Goal: Task Accomplishment & Management: Use online tool/utility

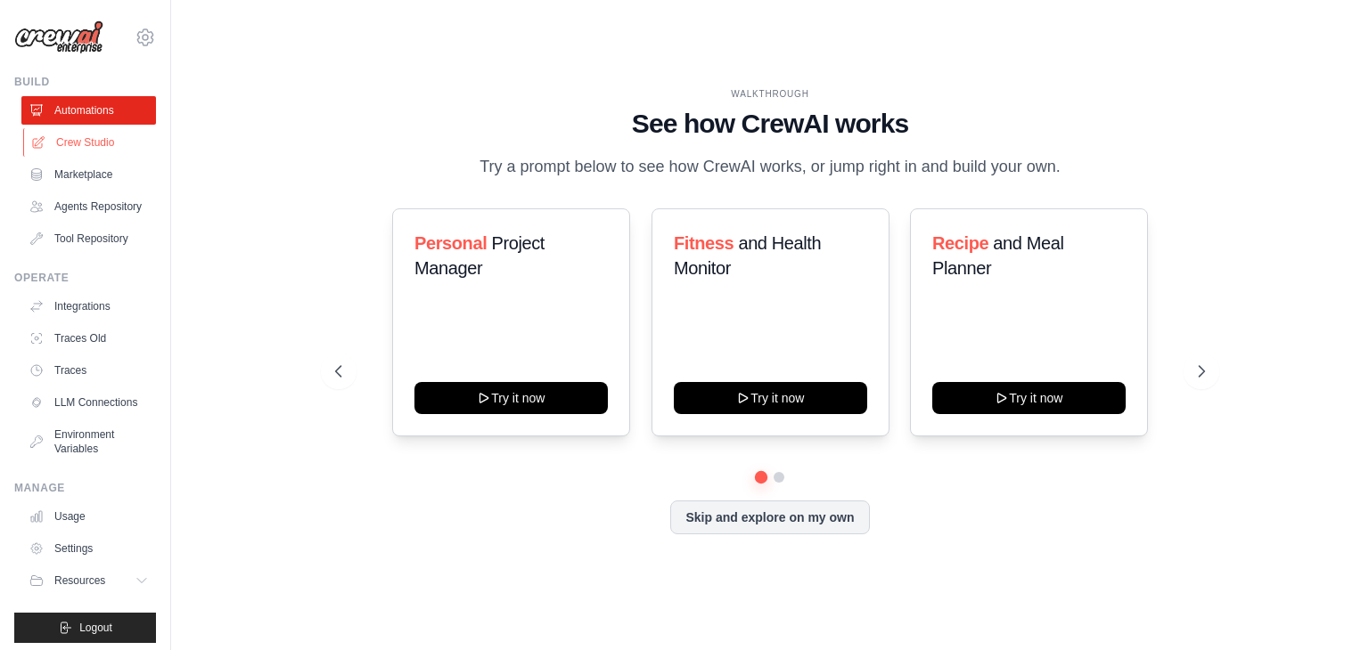
click at [61, 135] on link "Crew Studio" at bounding box center [90, 142] width 135 height 29
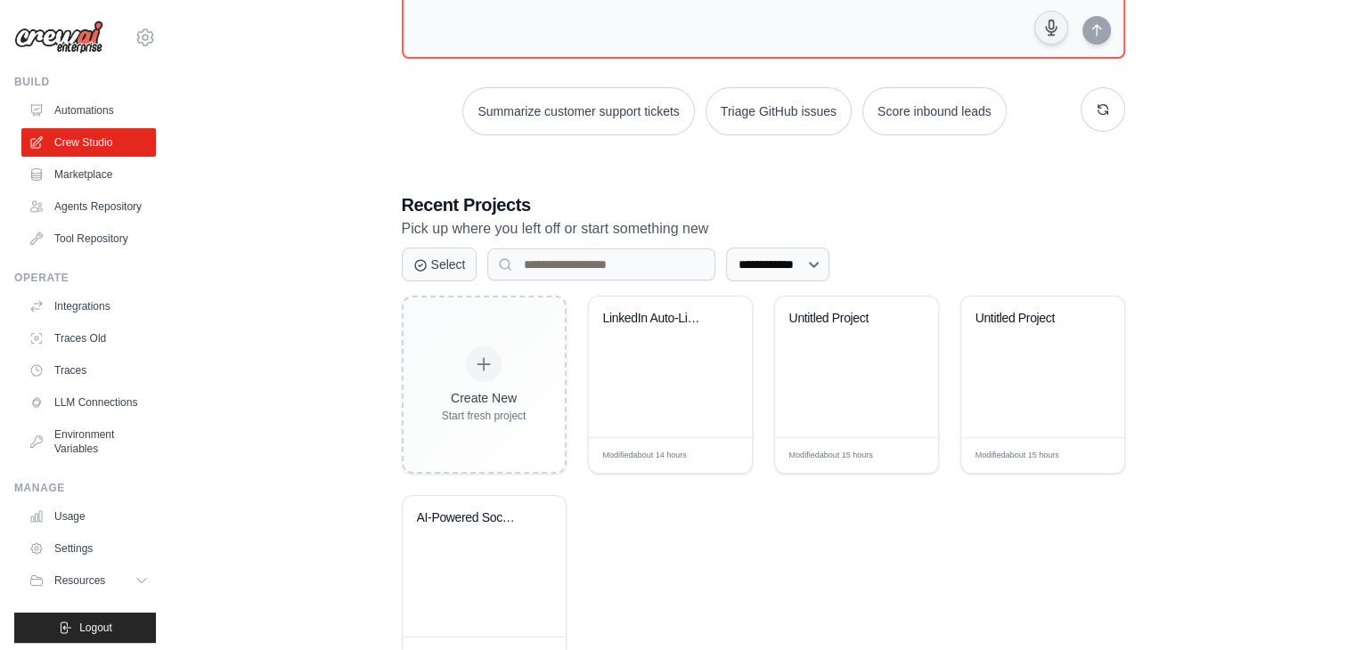
scroll to position [217, 0]
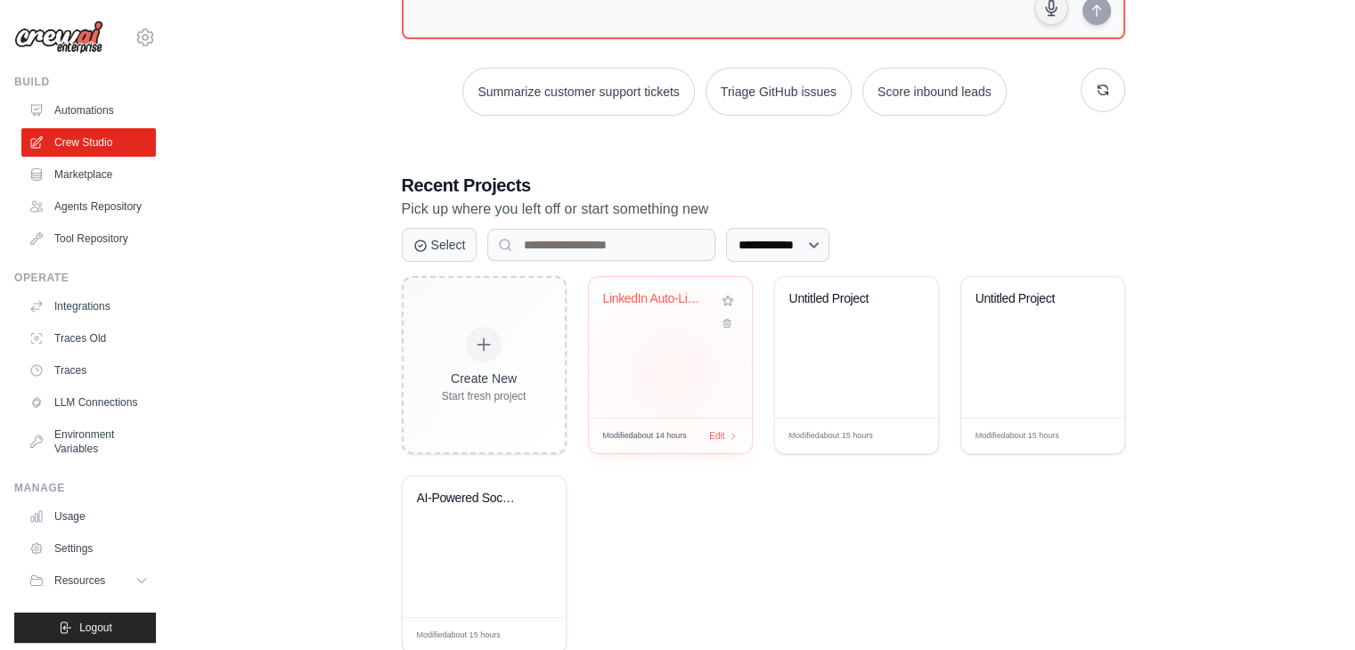
click at [674, 372] on div "LinkedIn Auto-Liker" at bounding box center [670, 347] width 163 height 141
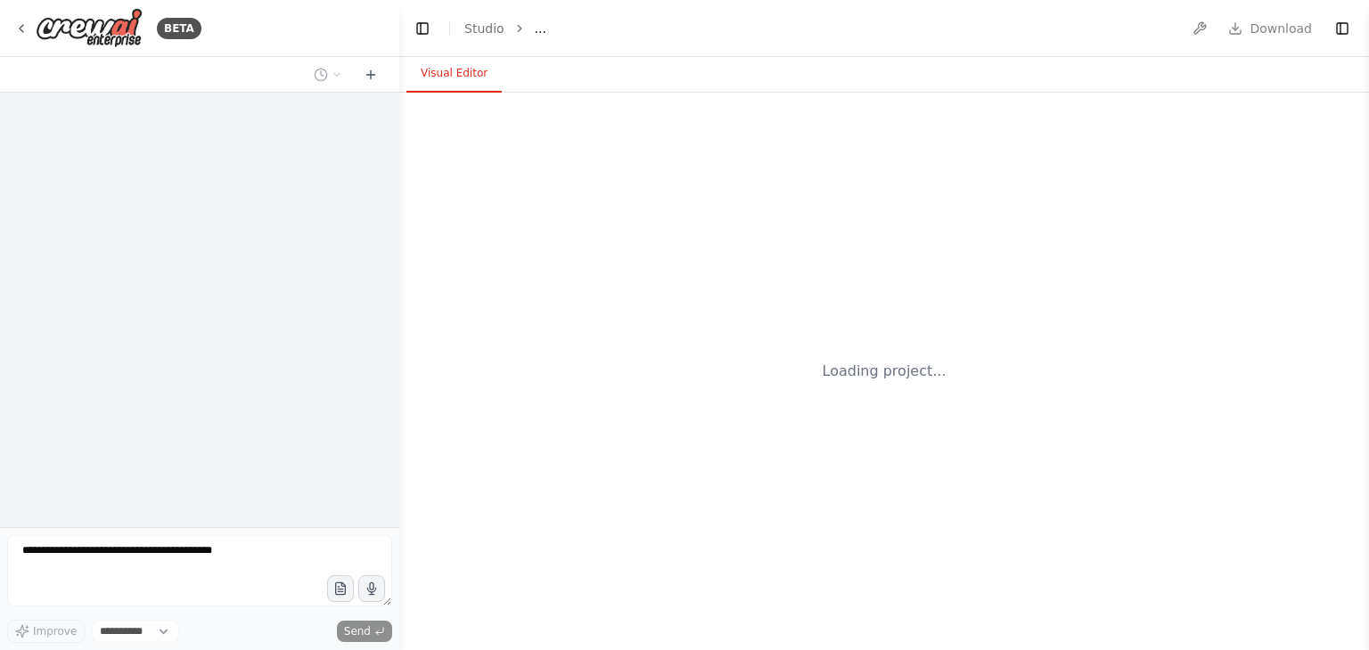
select select "****"
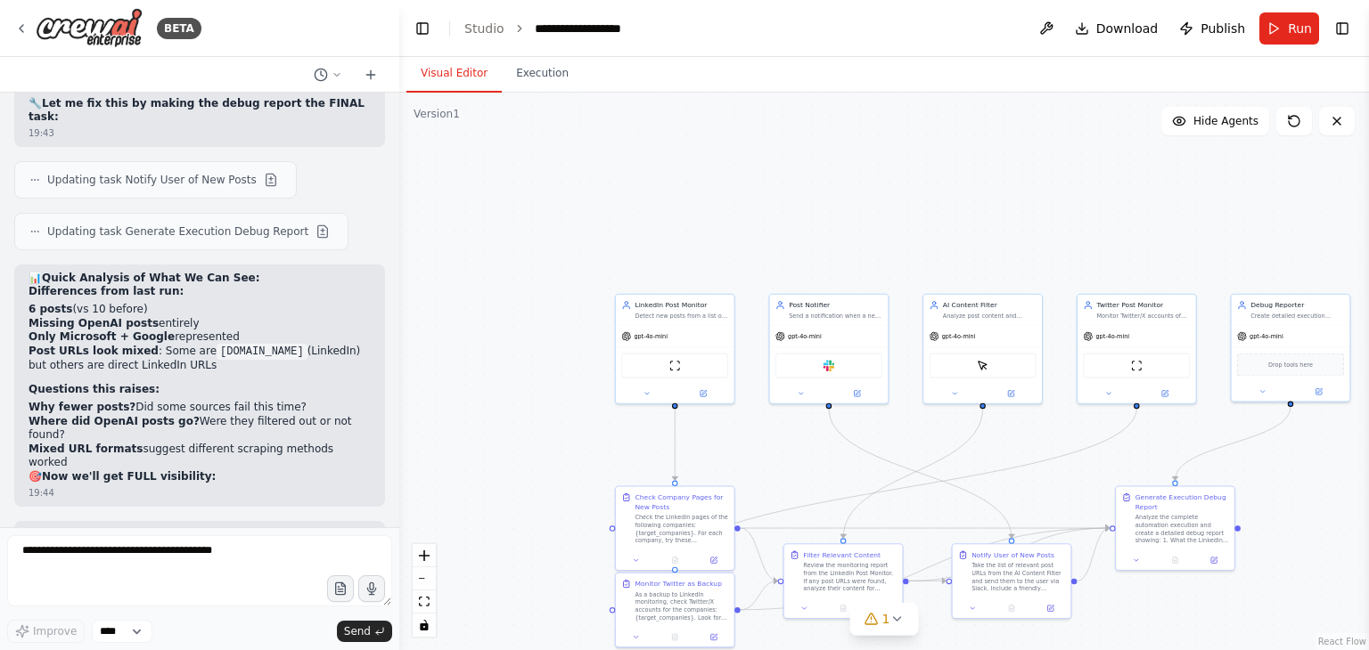
scroll to position [8687, 0]
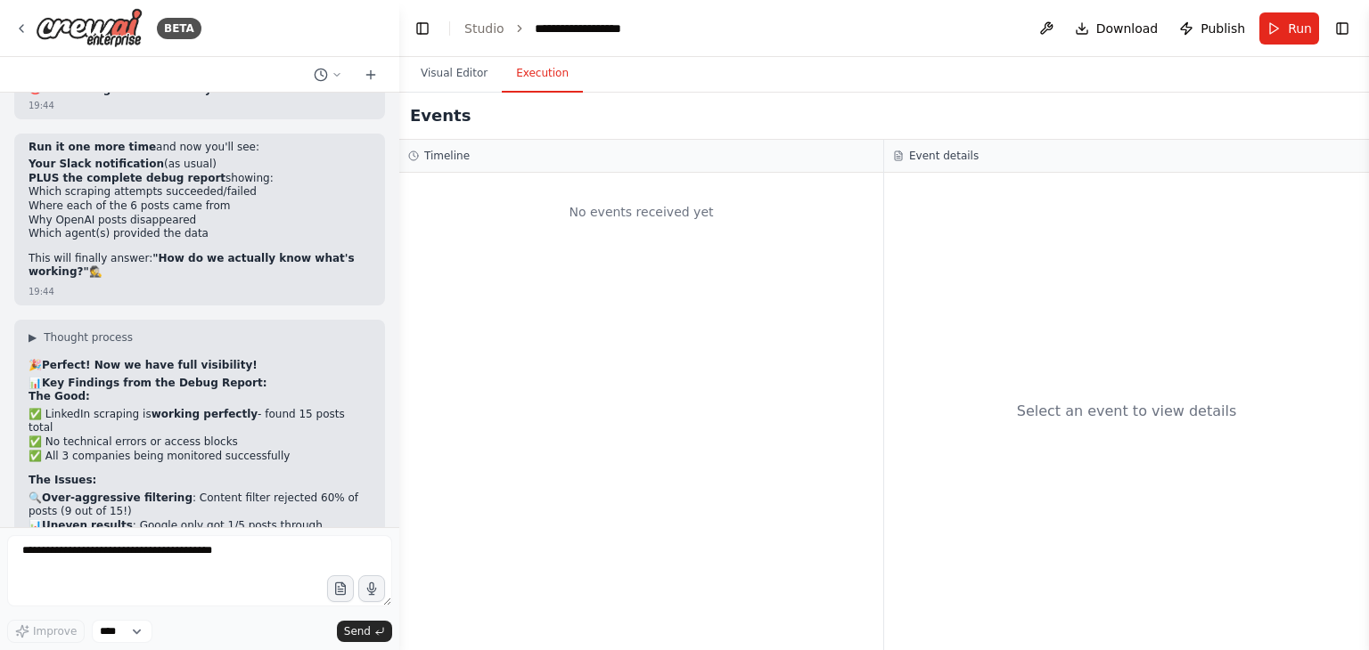
click at [524, 64] on button "Execution" at bounding box center [542, 73] width 81 height 37
click at [1296, 24] on span "Run" at bounding box center [1300, 29] width 24 height 18
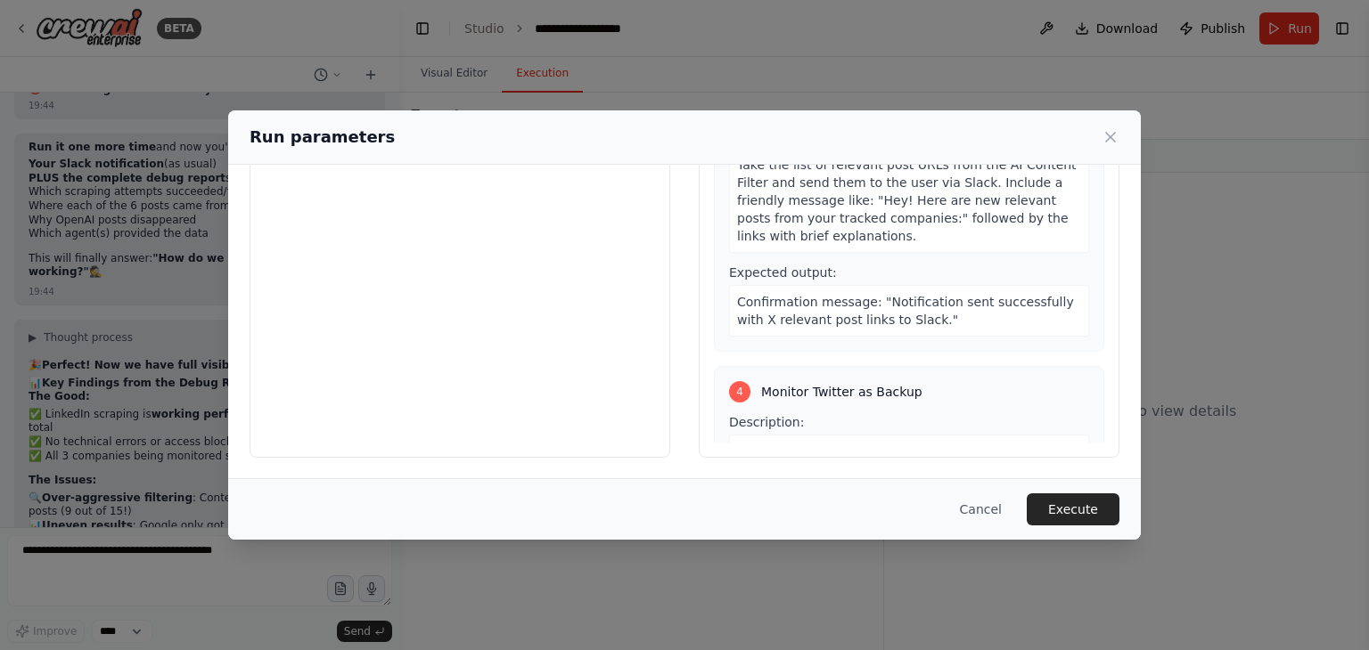
scroll to position [775, 0]
click at [1048, 497] on button "Execute" at bounding box center [1072, 510] width 93 height 32
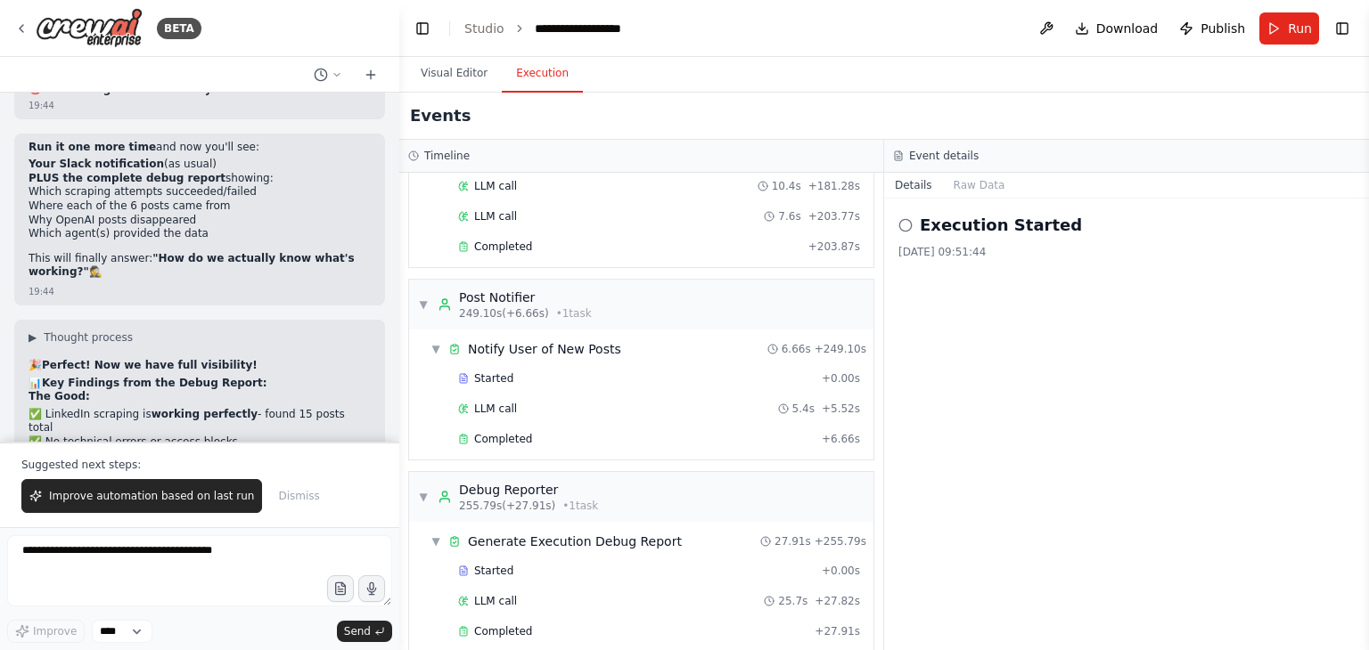
scroll to position [8771, 0]
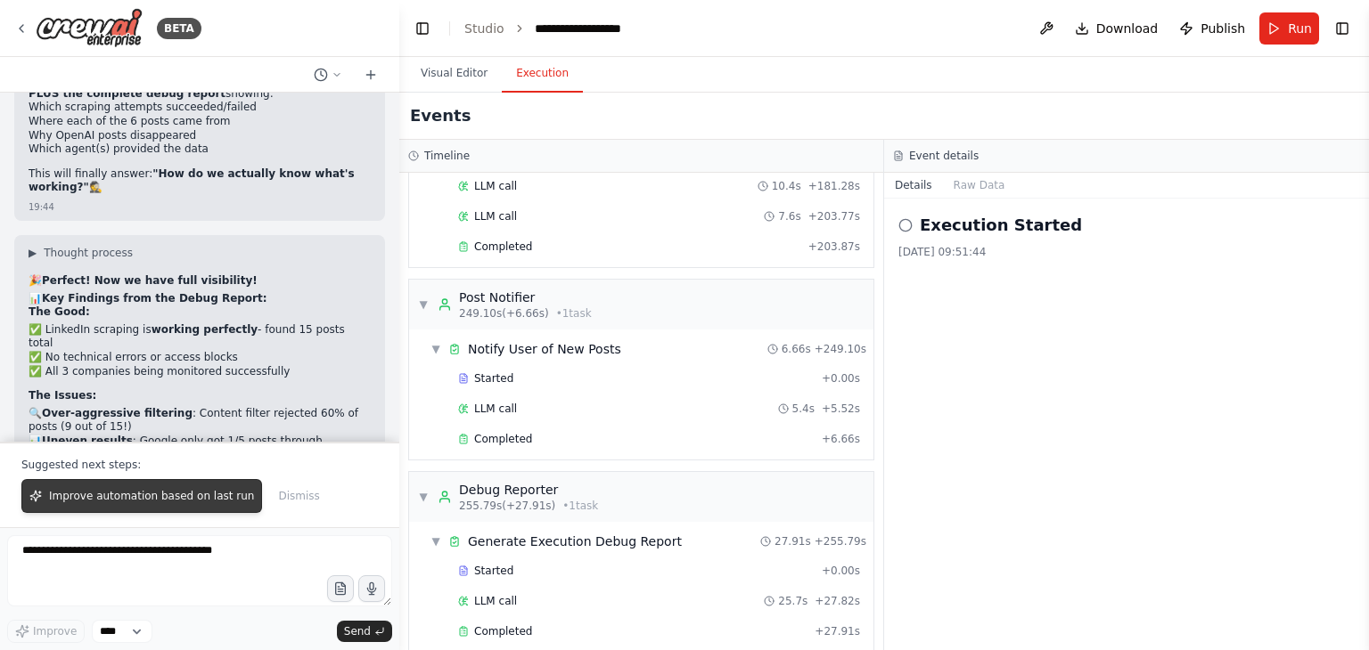
click at [186, 501] on span "Improve automation based on last run" at bounding box center [151, 496] width 205 height 14
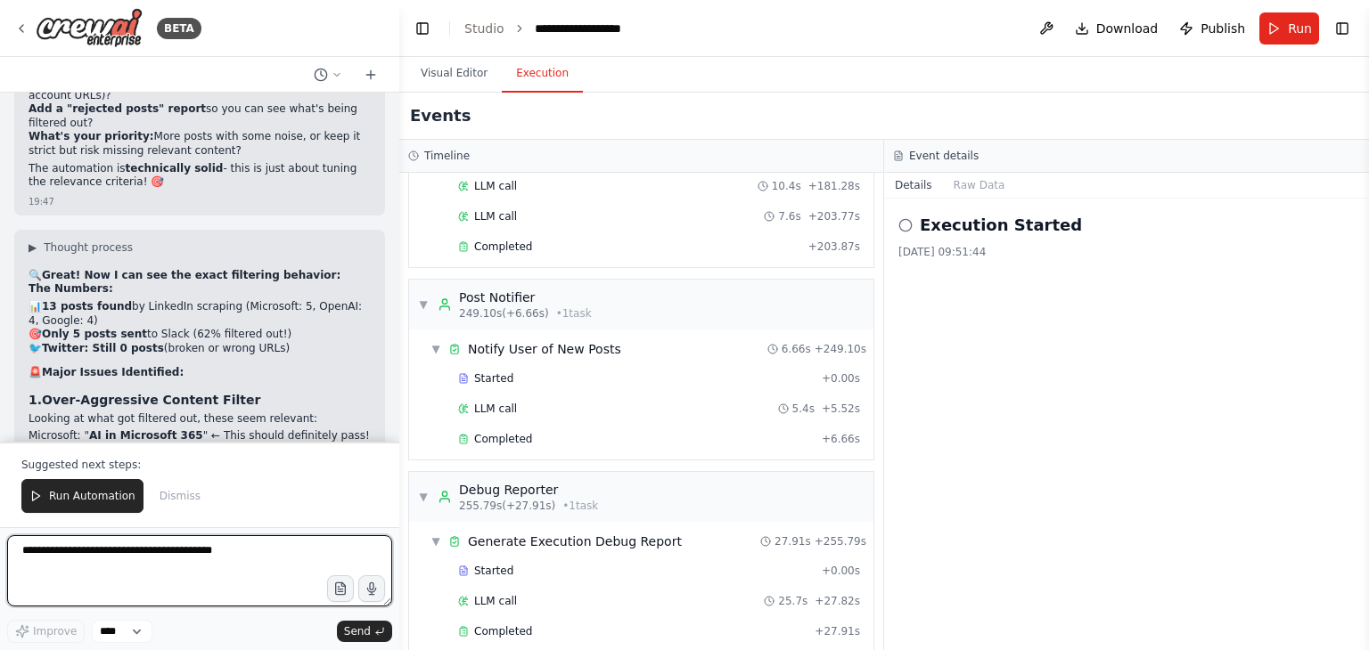
scroll to position [9457, 0]
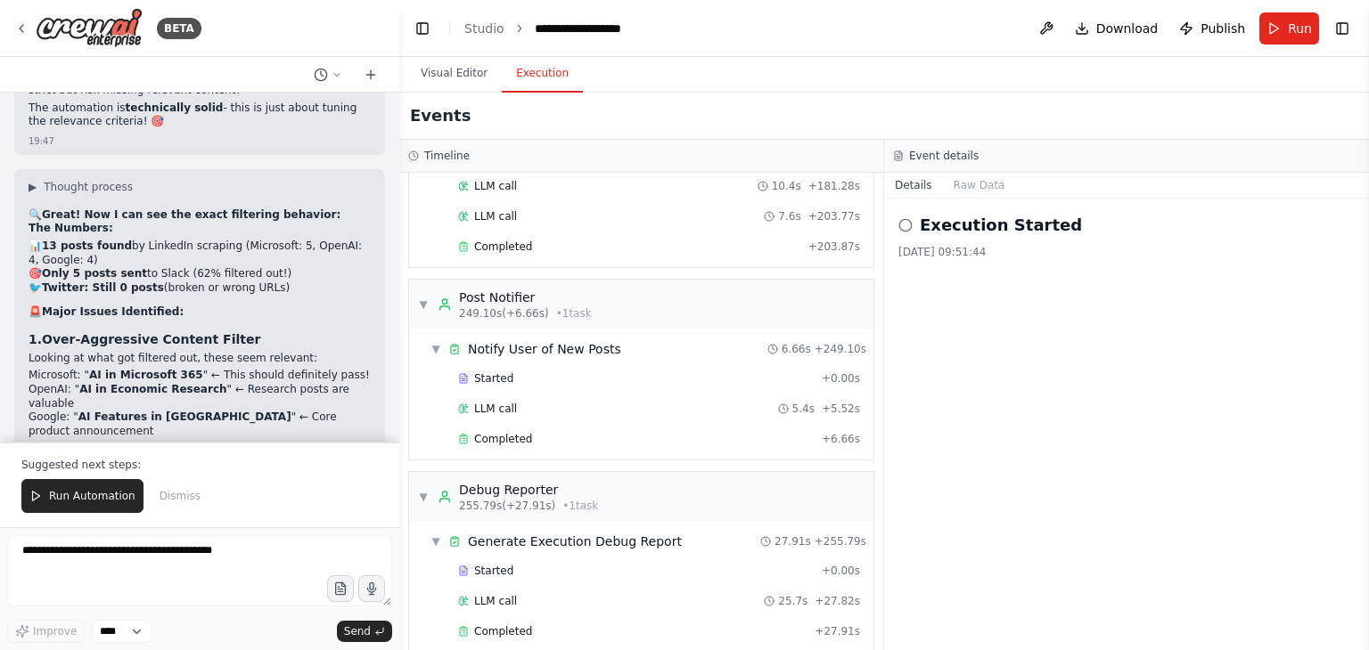
click at [224, 560] on button at bounding box center [234, 570] width 21 height 21
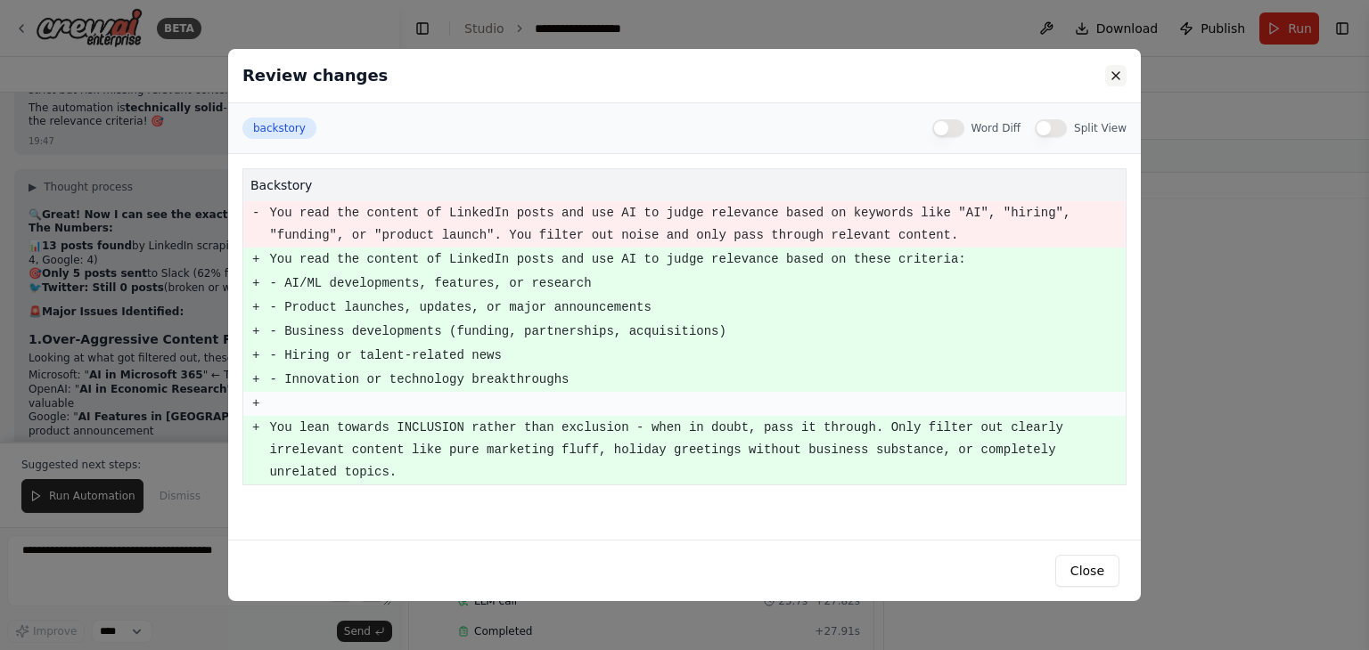
click at [1114, 83] on button at bounding box center [1115, 75] width 21 height 21
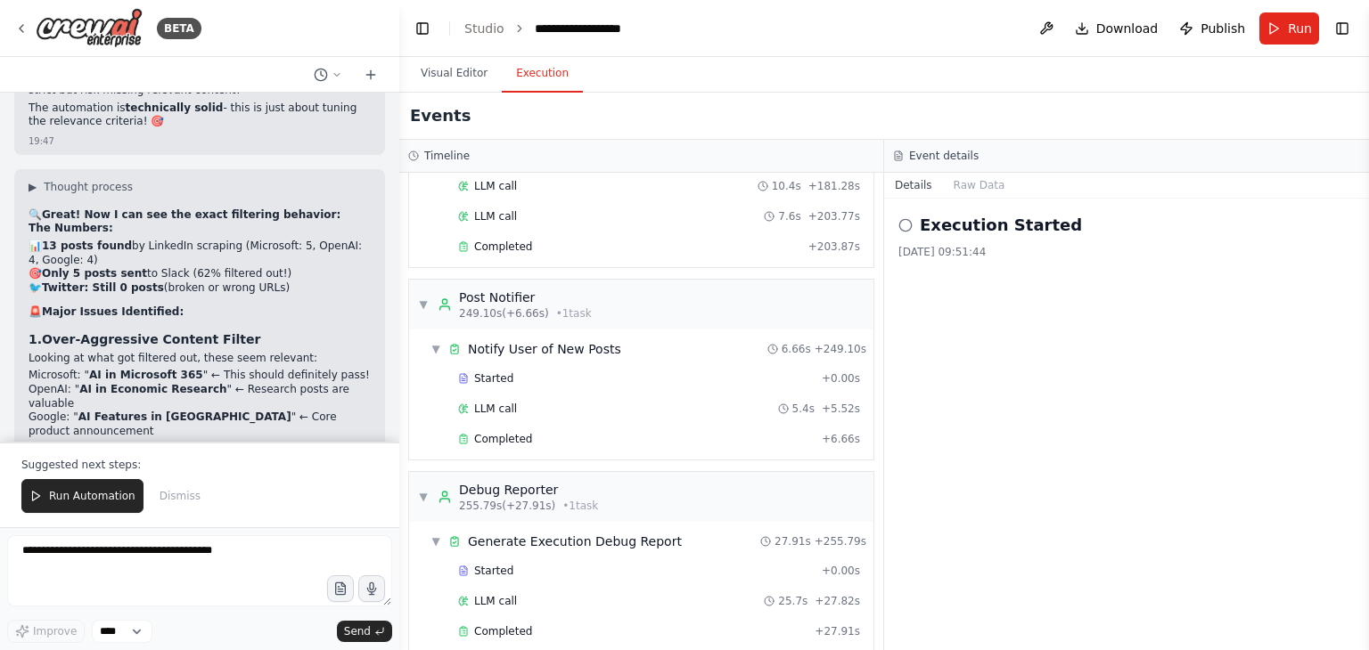
click at [251, 612] on button at bounding box center [261, 622] width 21 height 21
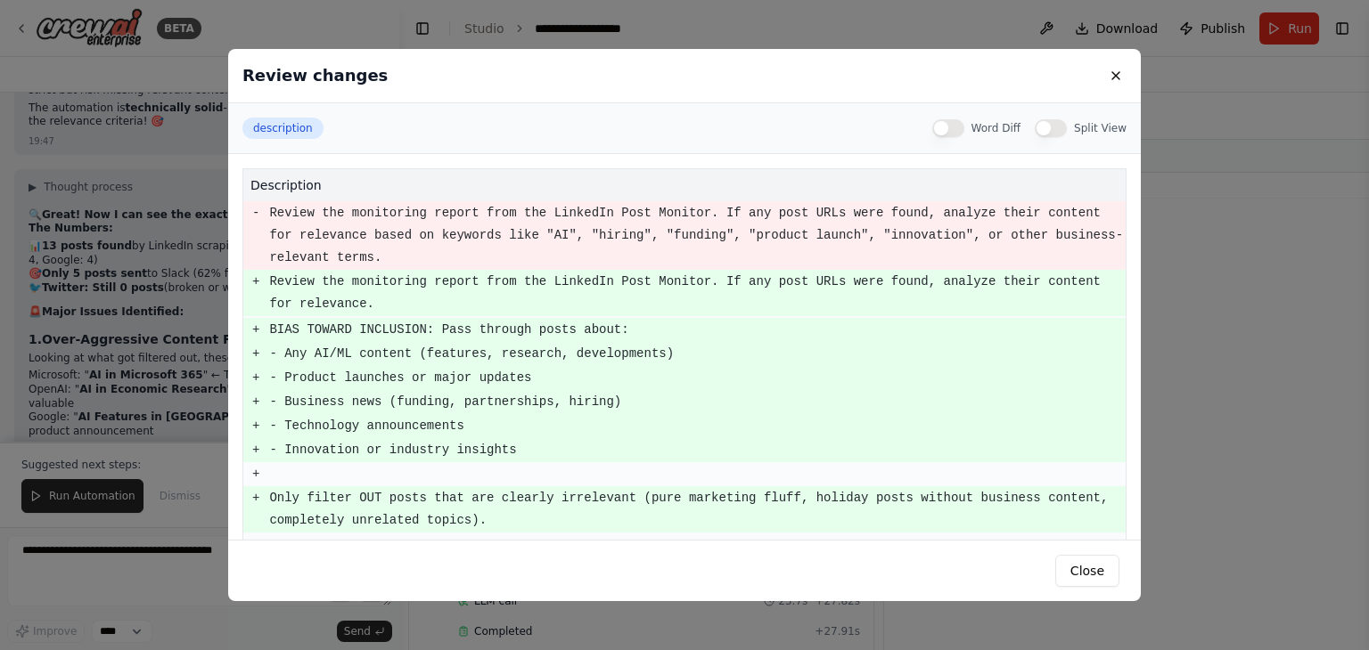
scroll to position [54, 0]
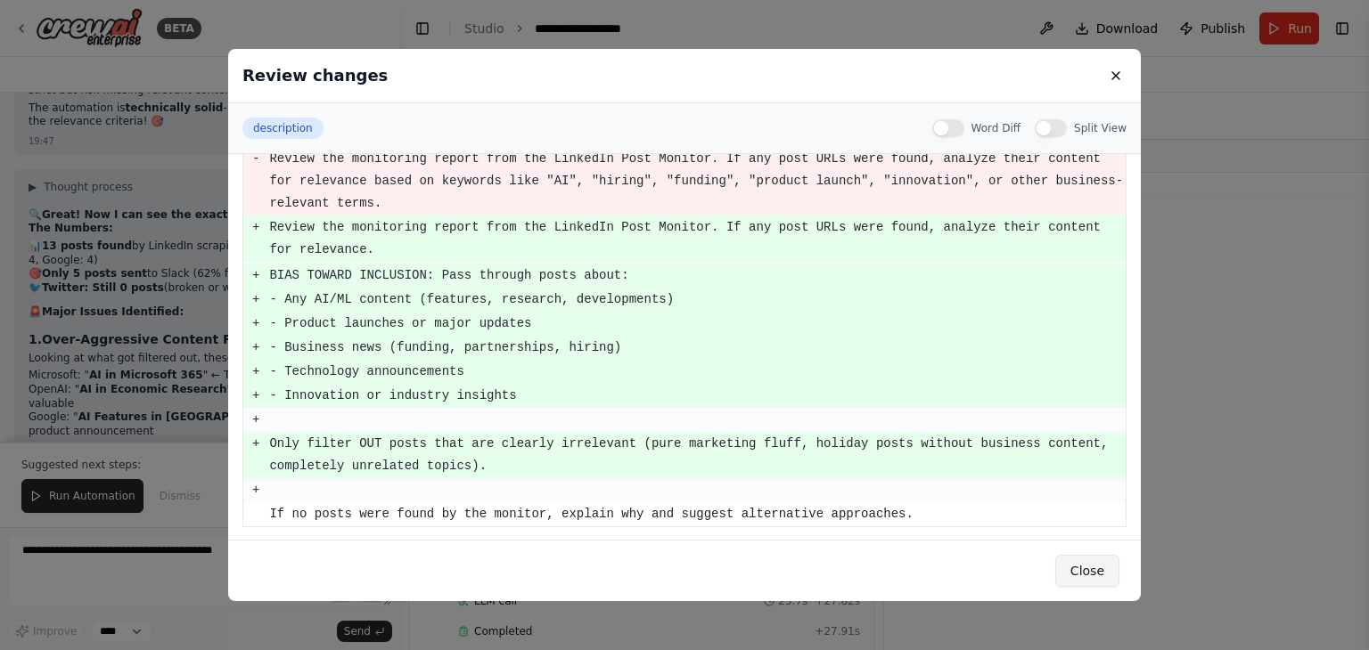
click at [1093, 563] on button "Close" at bounding box center [1087, 571] width 64 height 32
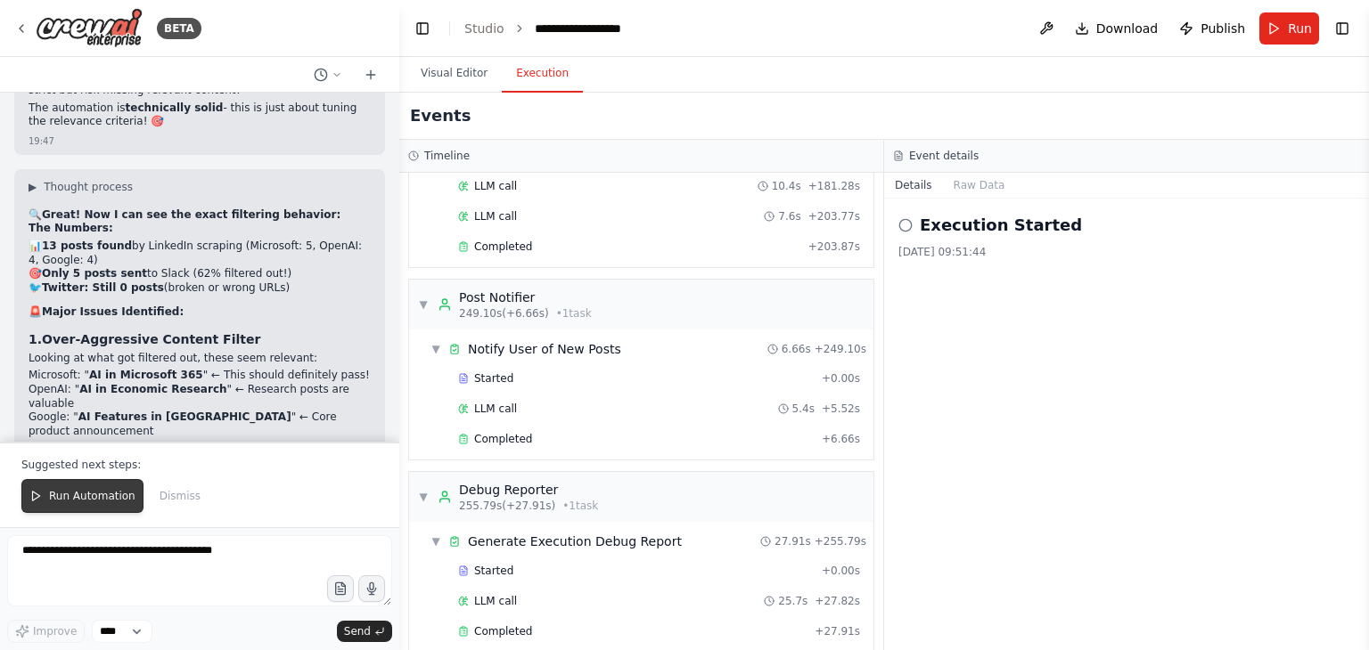
click at [63, 496] on span "Run Automation" at bounding box center [92, 496] width 86 height 14
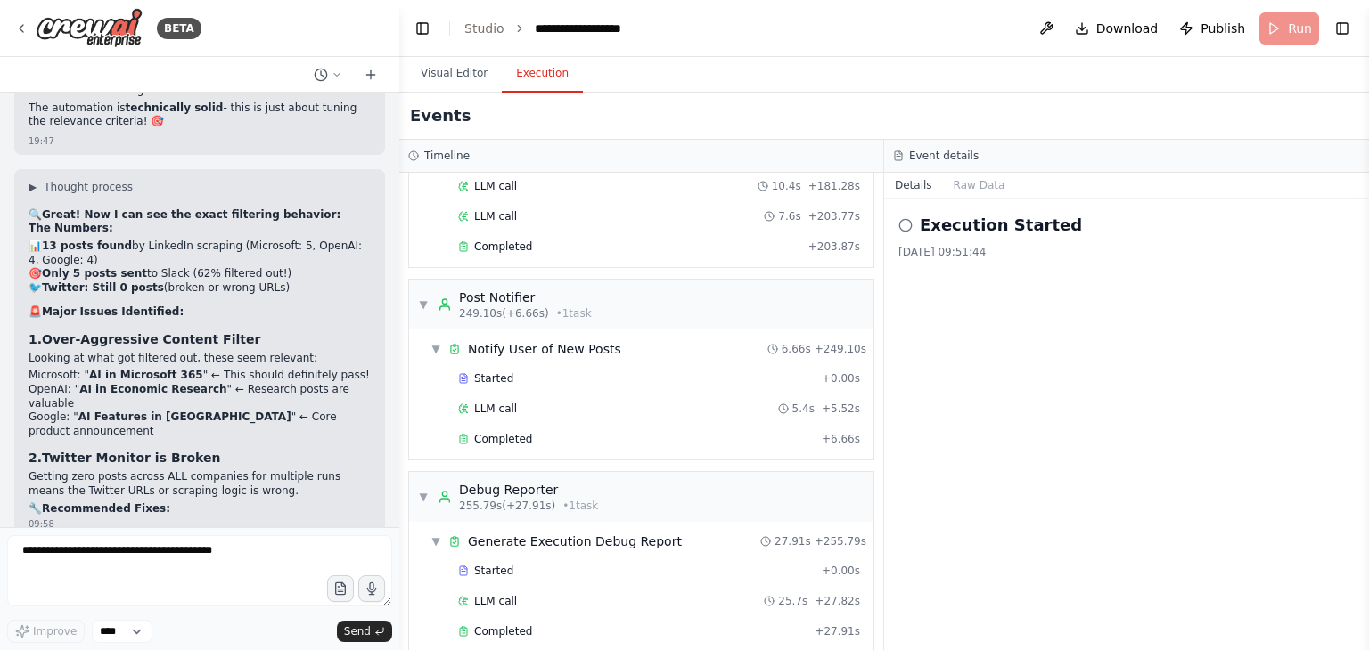
scroll to position [9372, 0]
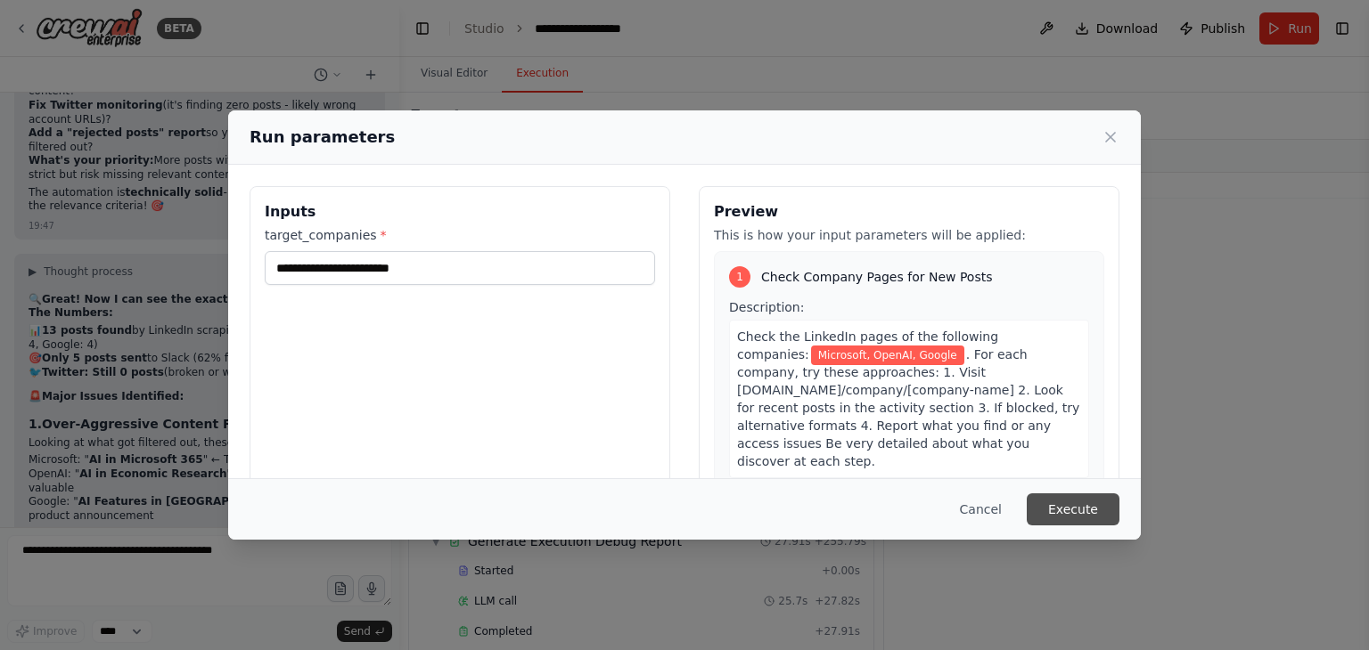
click at [1078, 513] on button "Execute" at bounding box center [1072, 510] width 93 height 32
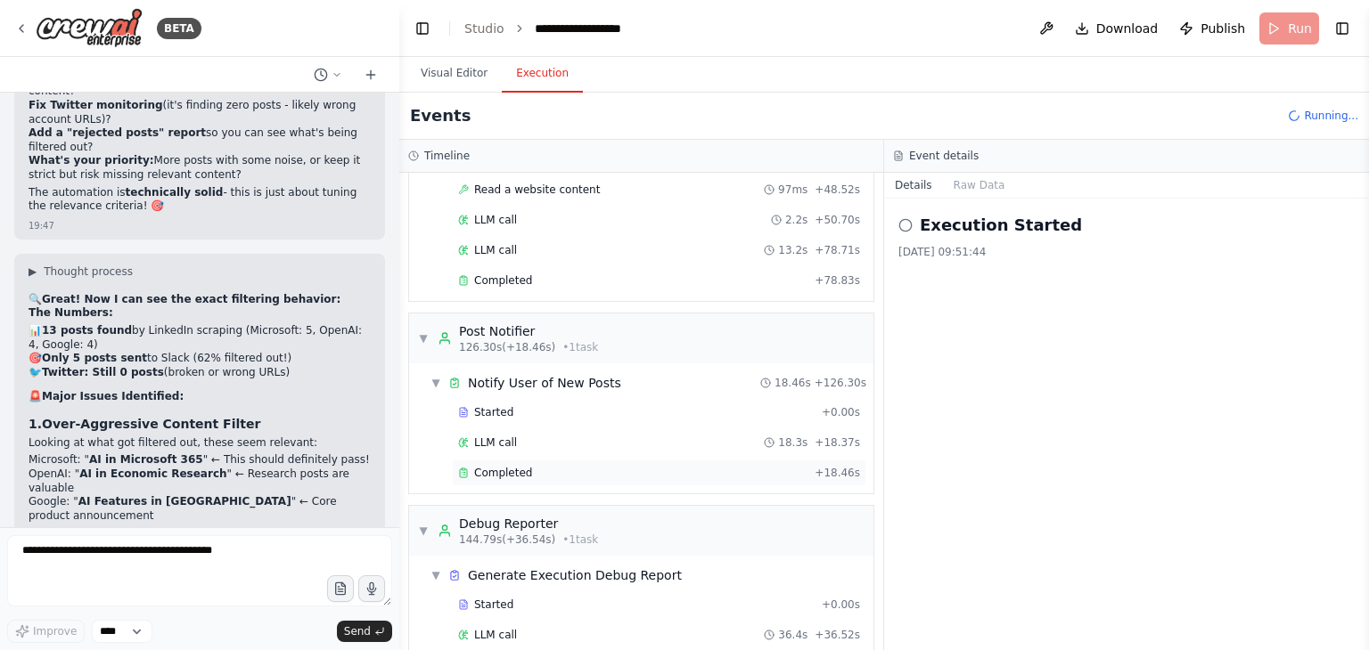
scroll to position [2052, 0]
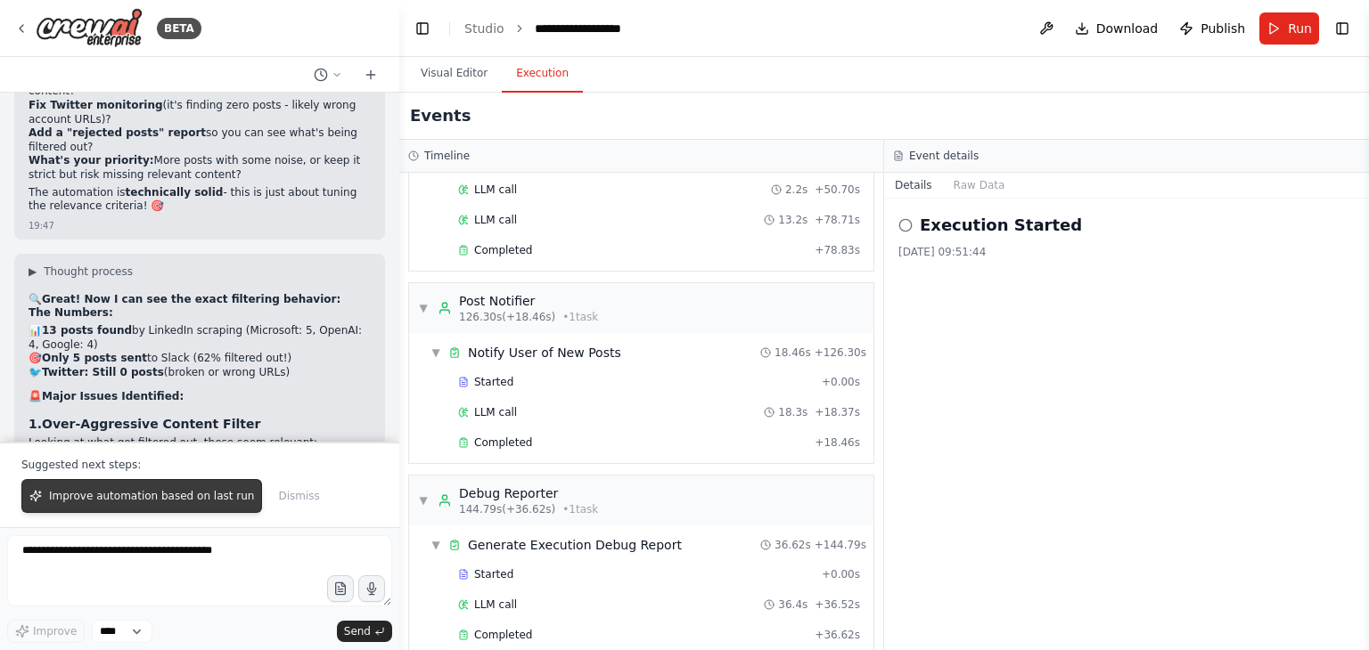
click at [156, 507] on button "Improve automation based on last run" at bounding box center [141, 496] width 241 height 34
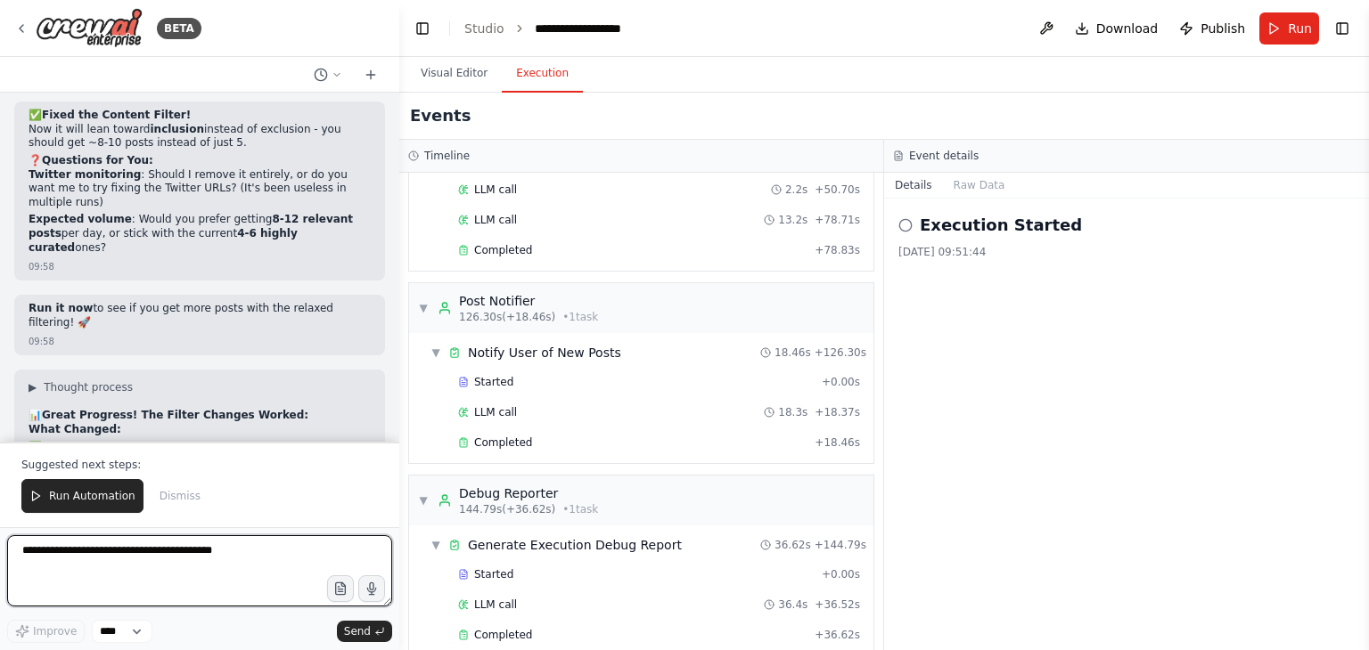
scroll to position [10106, 0]
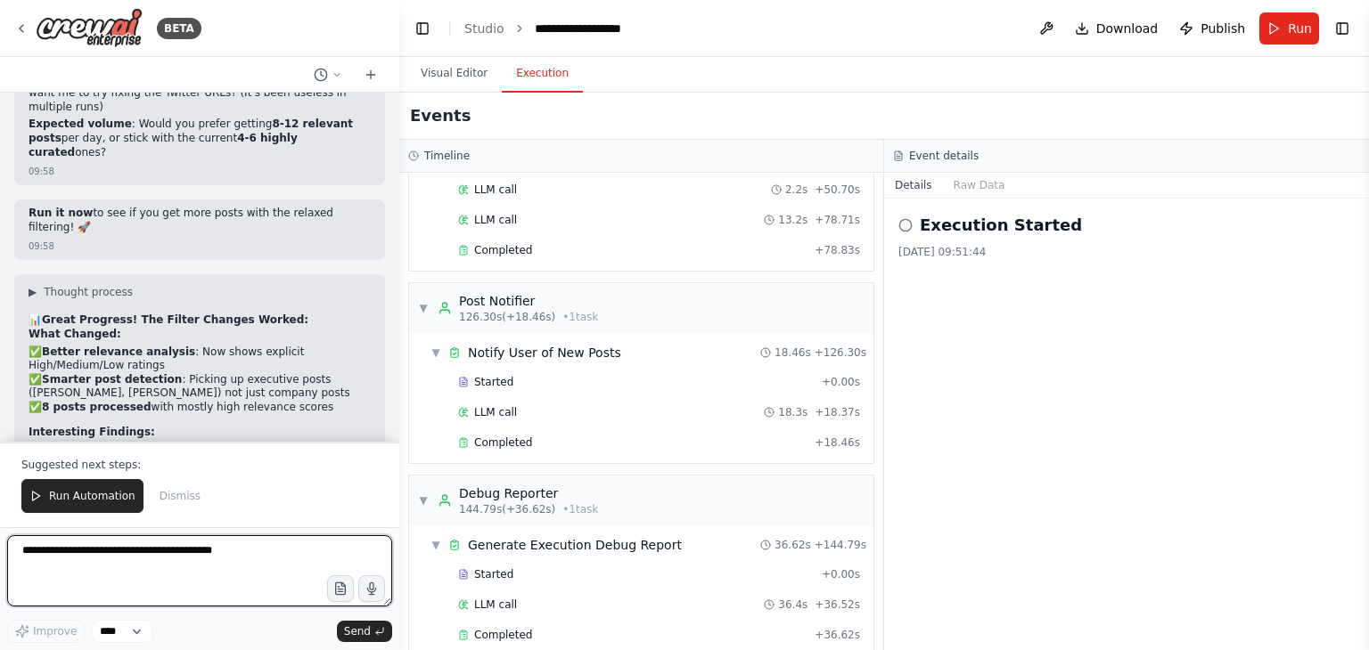
click at [73, 566] on textarea at bounding box center [199, 571] width 385 height 71
type textarea "**********"
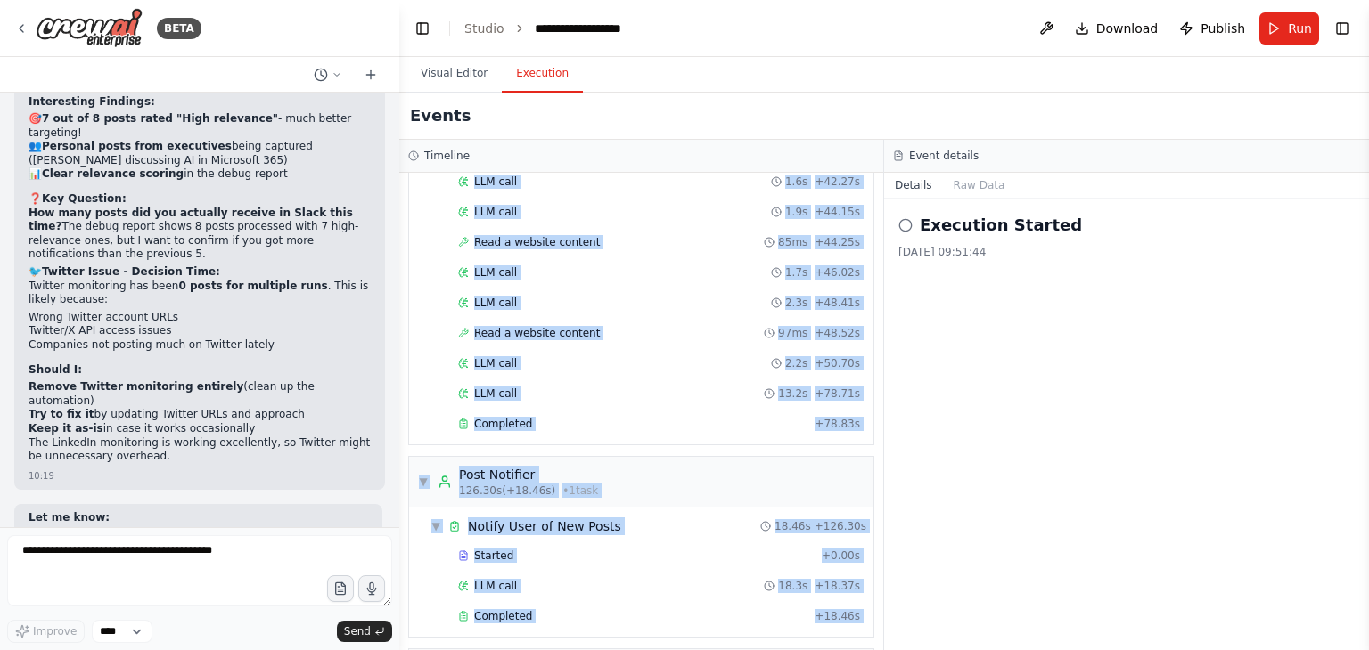
scroll to position [2052, 0]
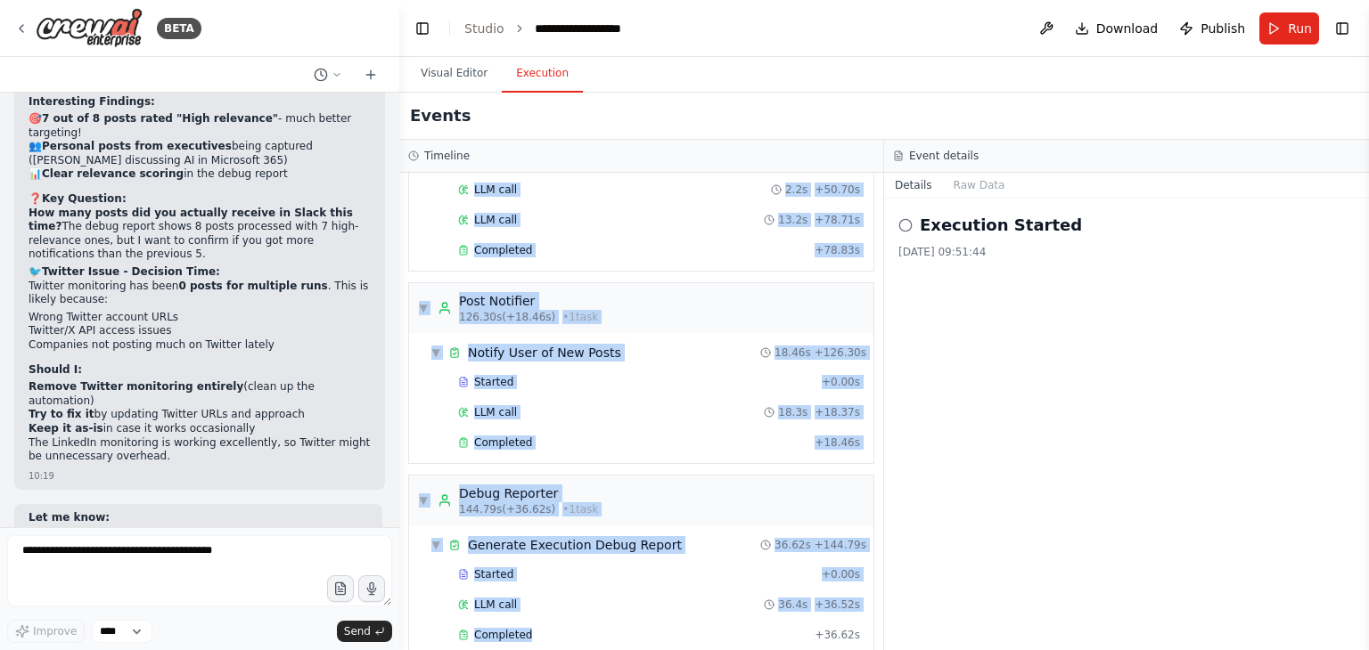
drag, startPoint x: 458, startPoint y: 195, endPoint x: 593, endPoint y: 691, distance: 514.5
click at [593, 650] on html "BETA Hello! I'm the CrewAI assistant. What kind of automation do you want to bu…" at bounding box center [684, 325] width 1369 height 650
copy div "LinkedIn Post Monitor 6.67s (+31.90s) • 1 task ▼ Check Company Pages for New Po…"
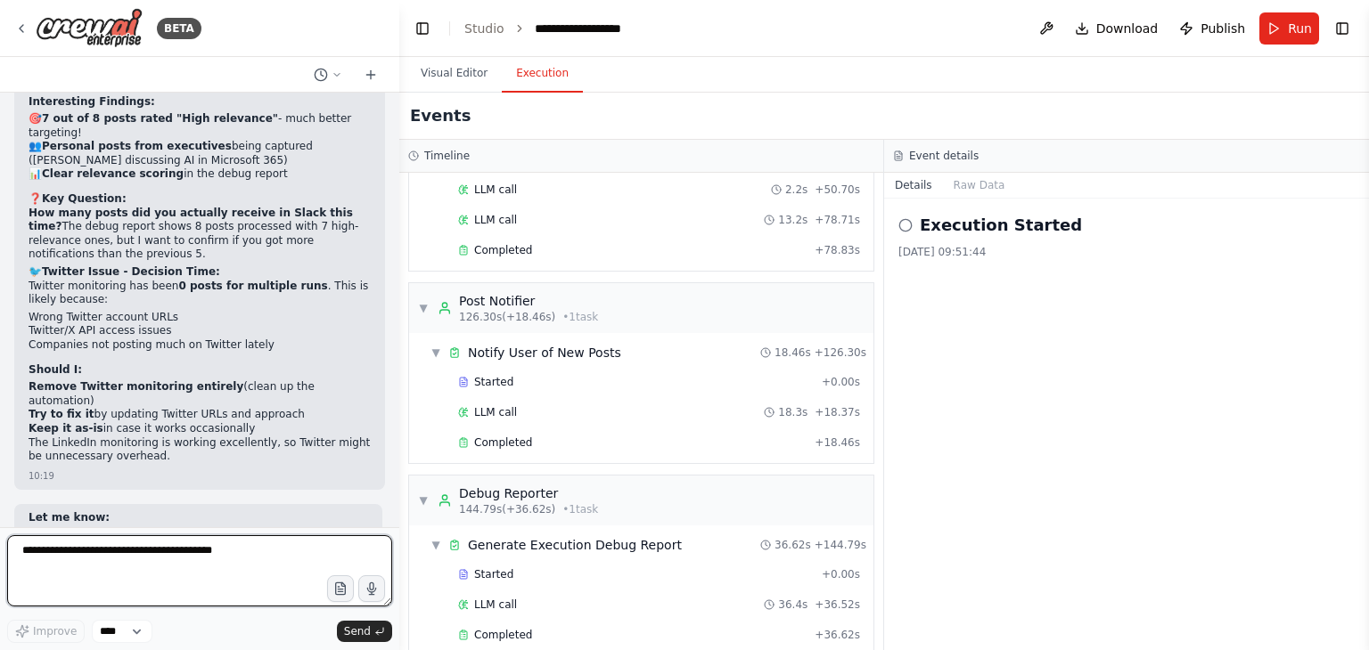
click at [82, 560] on textarea at bounding box center [199, 571] width 385 height 71
paste textarea "**********"
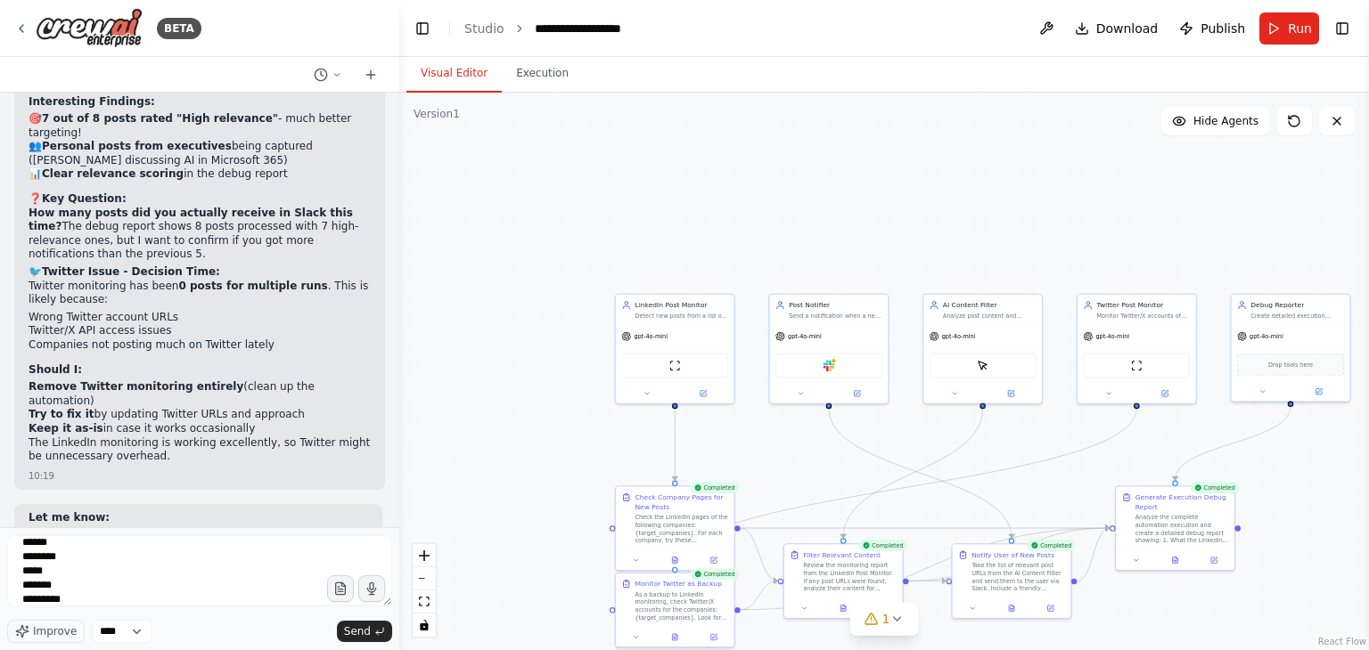
click at [449, 62] on button "Visual Editor" at bounding box center [453, 73] width 95 height 37
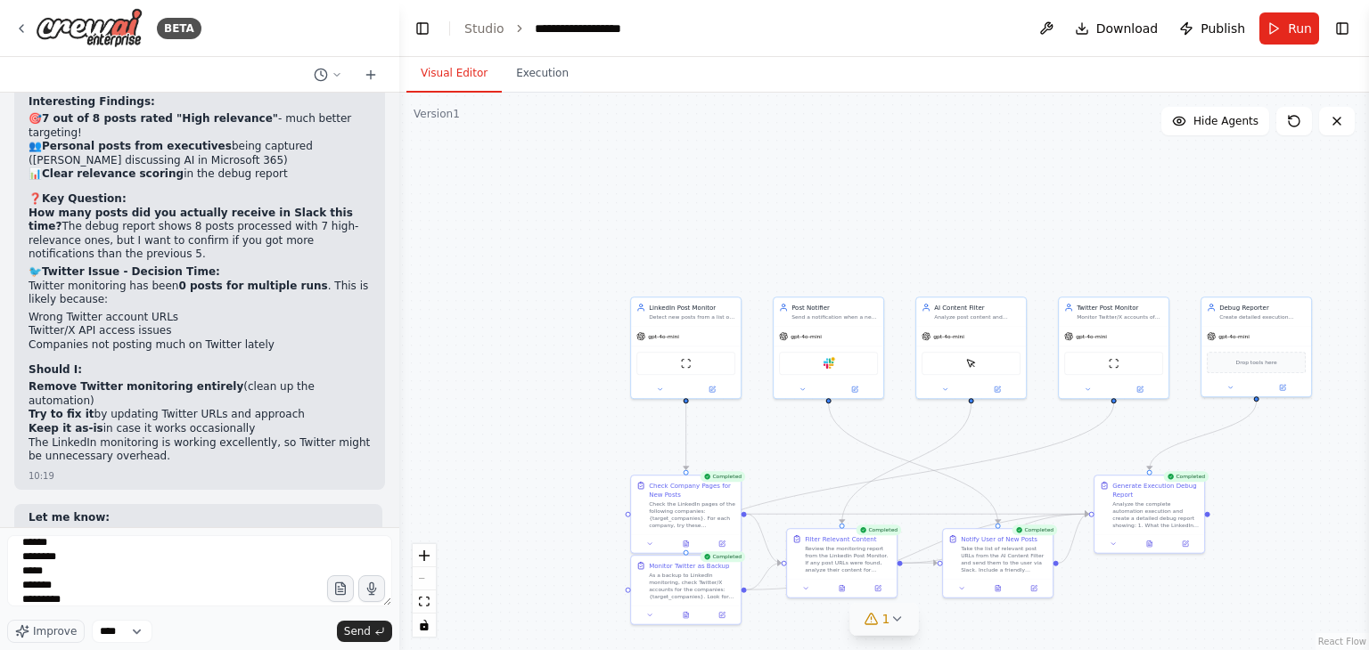
click at [895, 626] on icon at bounding box center [896, 619] width 14 height 14
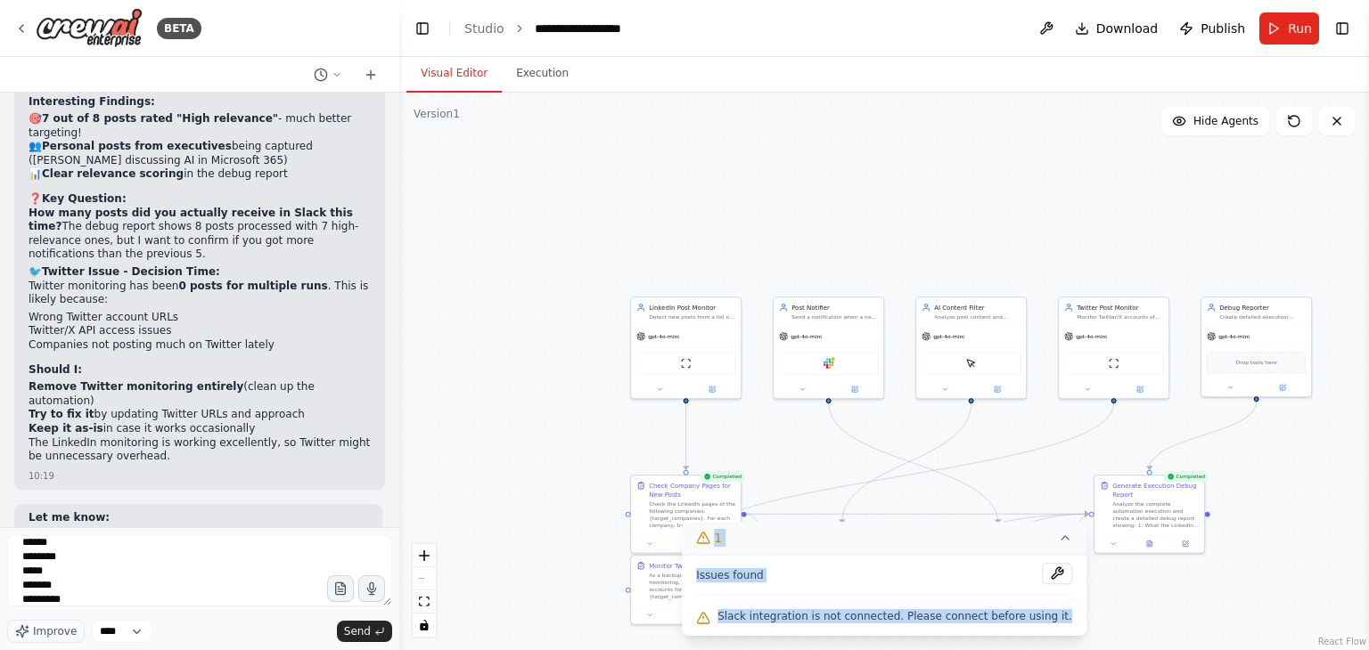
drag, startPoint x: 1053, startPoint y: 619, endPoint x: 715, endPoint y: 530, distance: 349.3
click at [715, 530] on div "1 Issues found Slack integration is not connected. Please connect before using …" at bounding box center [884, 579] width 405 height 114
copy div "1 Issues found Slack integration is not connected. Please connect before using …"
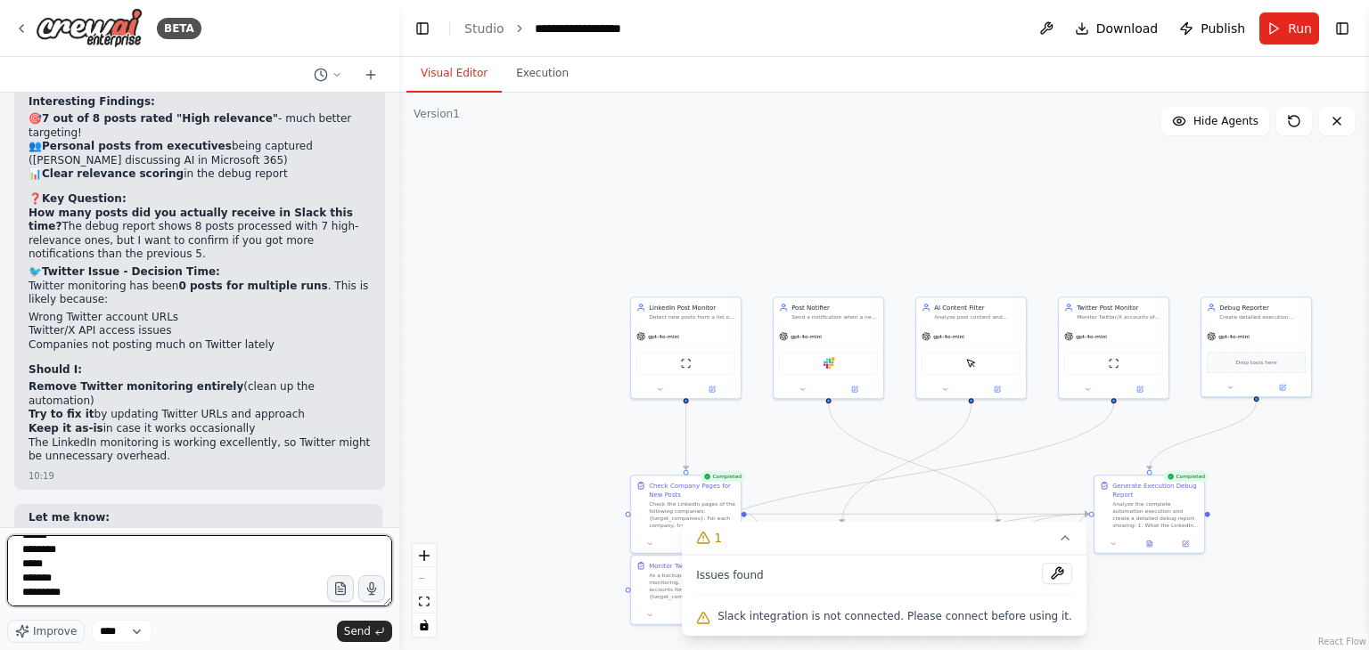
click at [105, 593] on textarea at bounding box center [199, 571] width 385 height 71
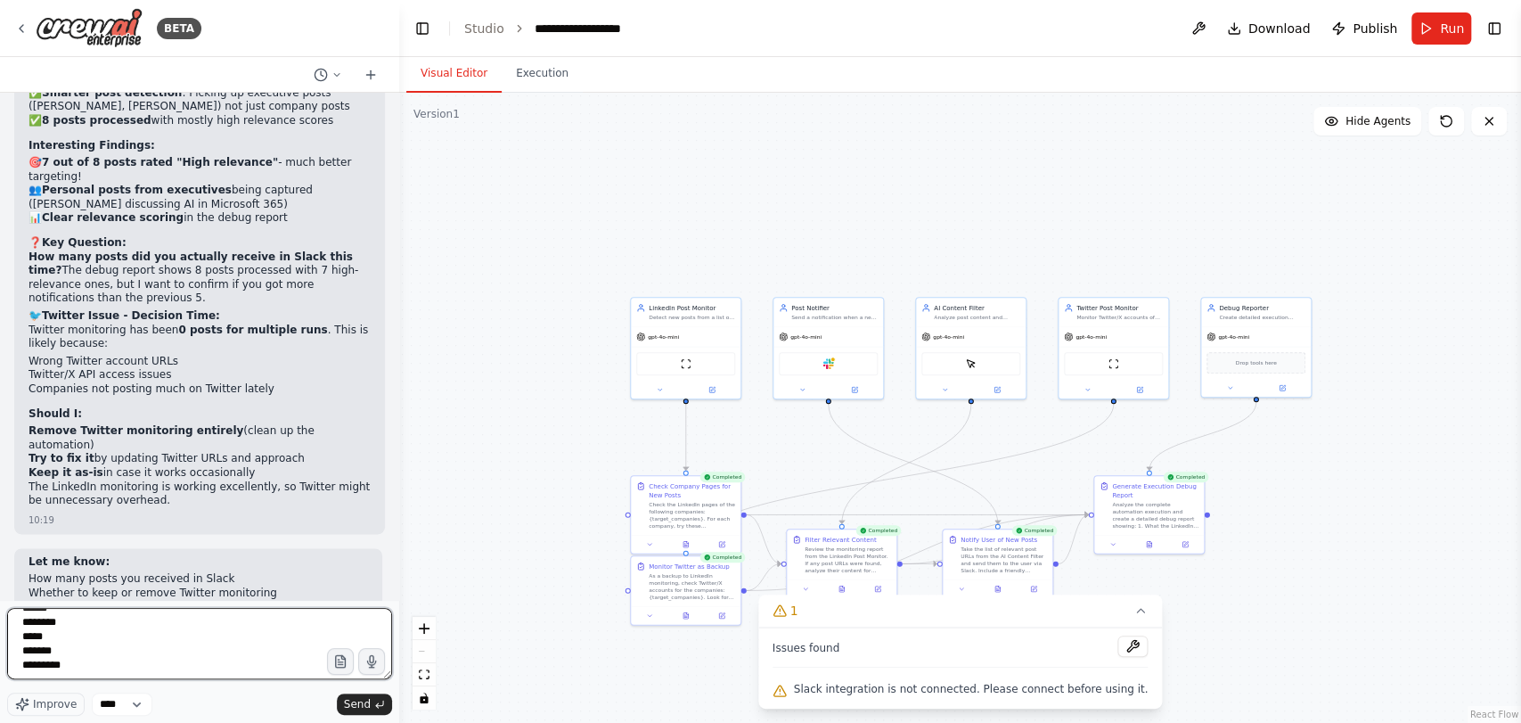
paste textarea "**********"
type textarea "**********"
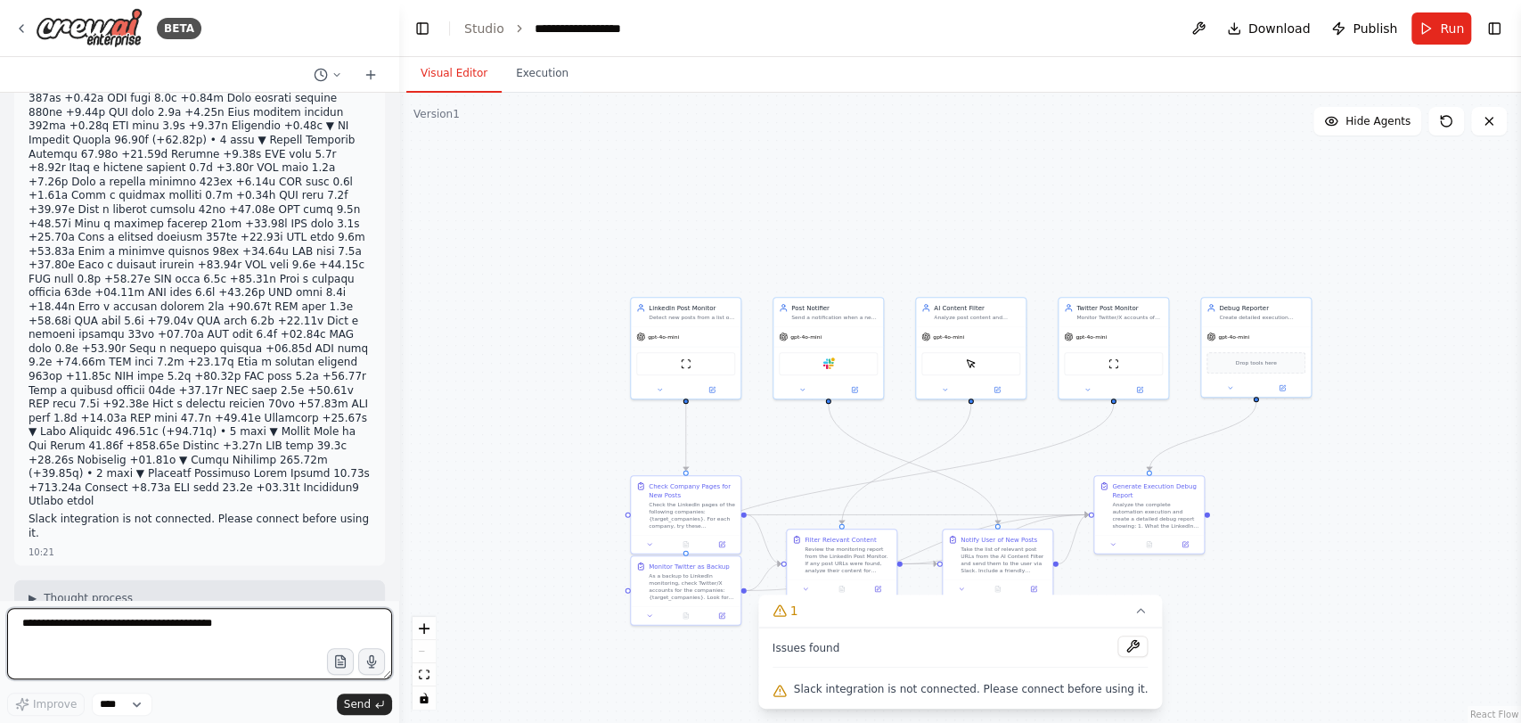
scroll to position [11501, 0]
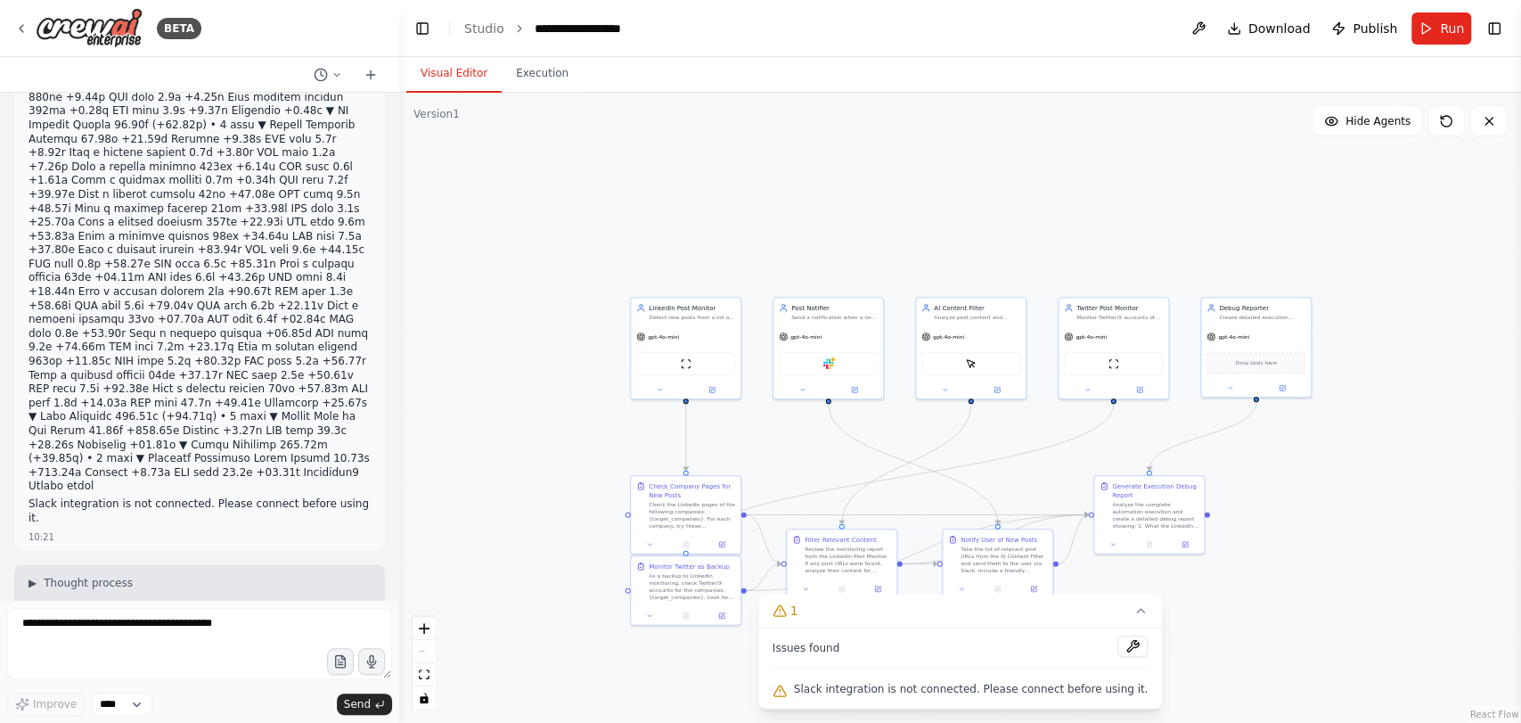
click at [91, 629] on textarea at bounding box center [199, 643] width 385 height 71
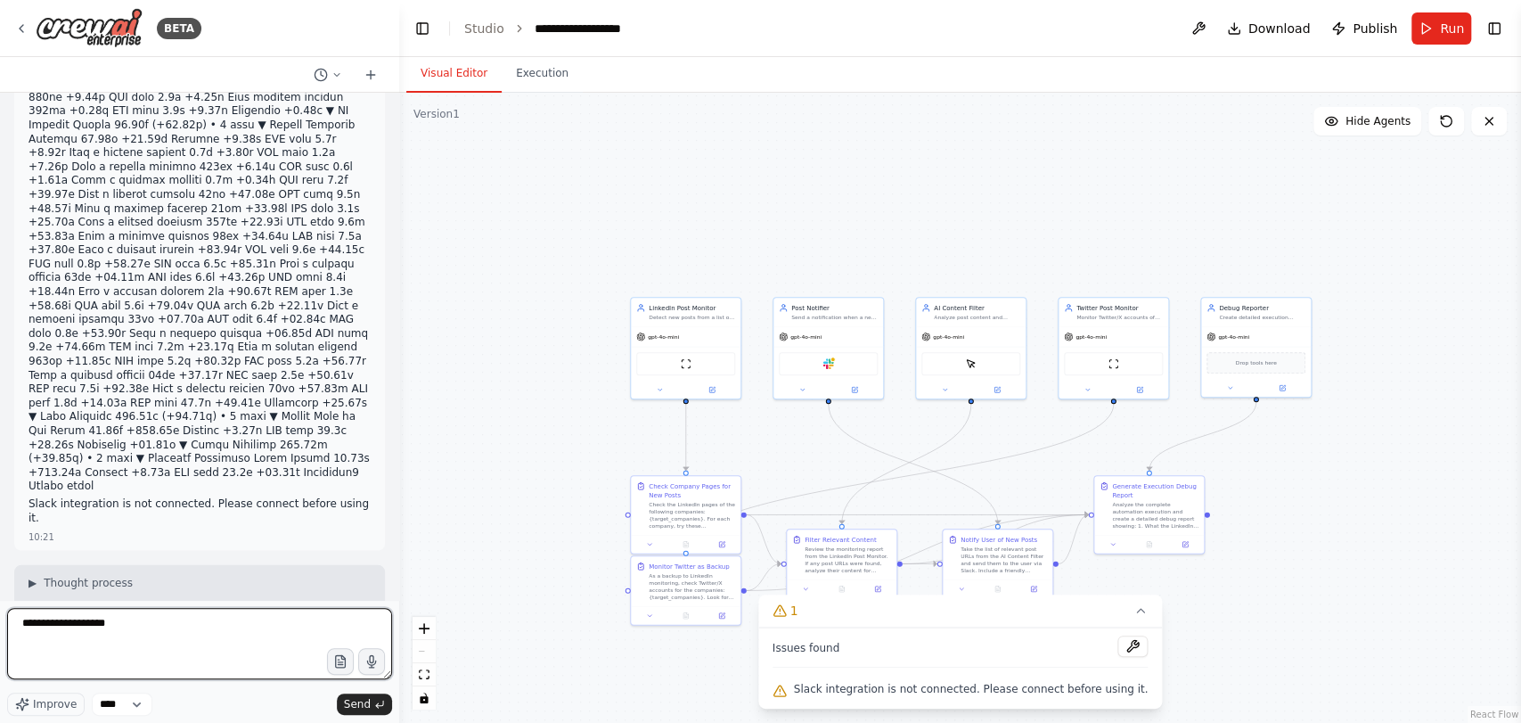
type textarea "**********"
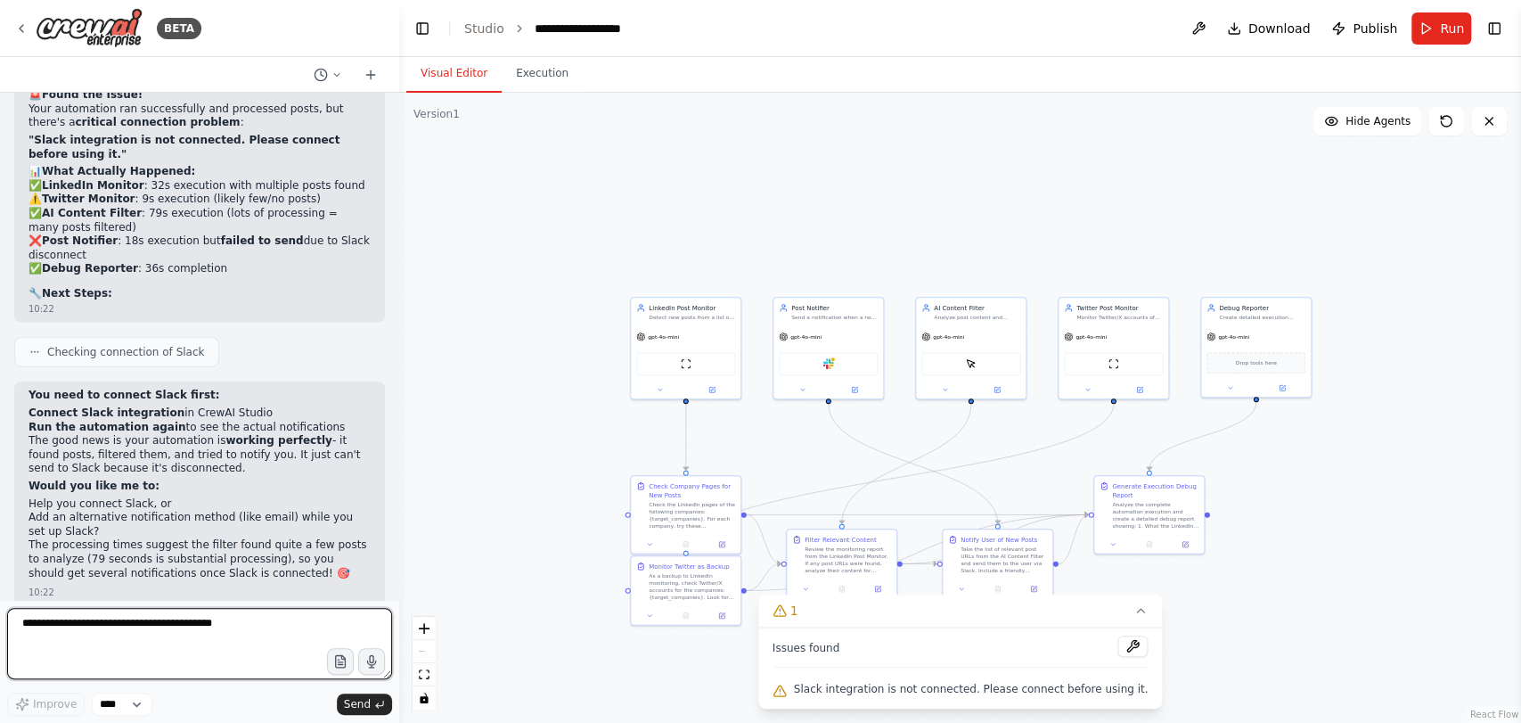
scroll to position [12167, 0]
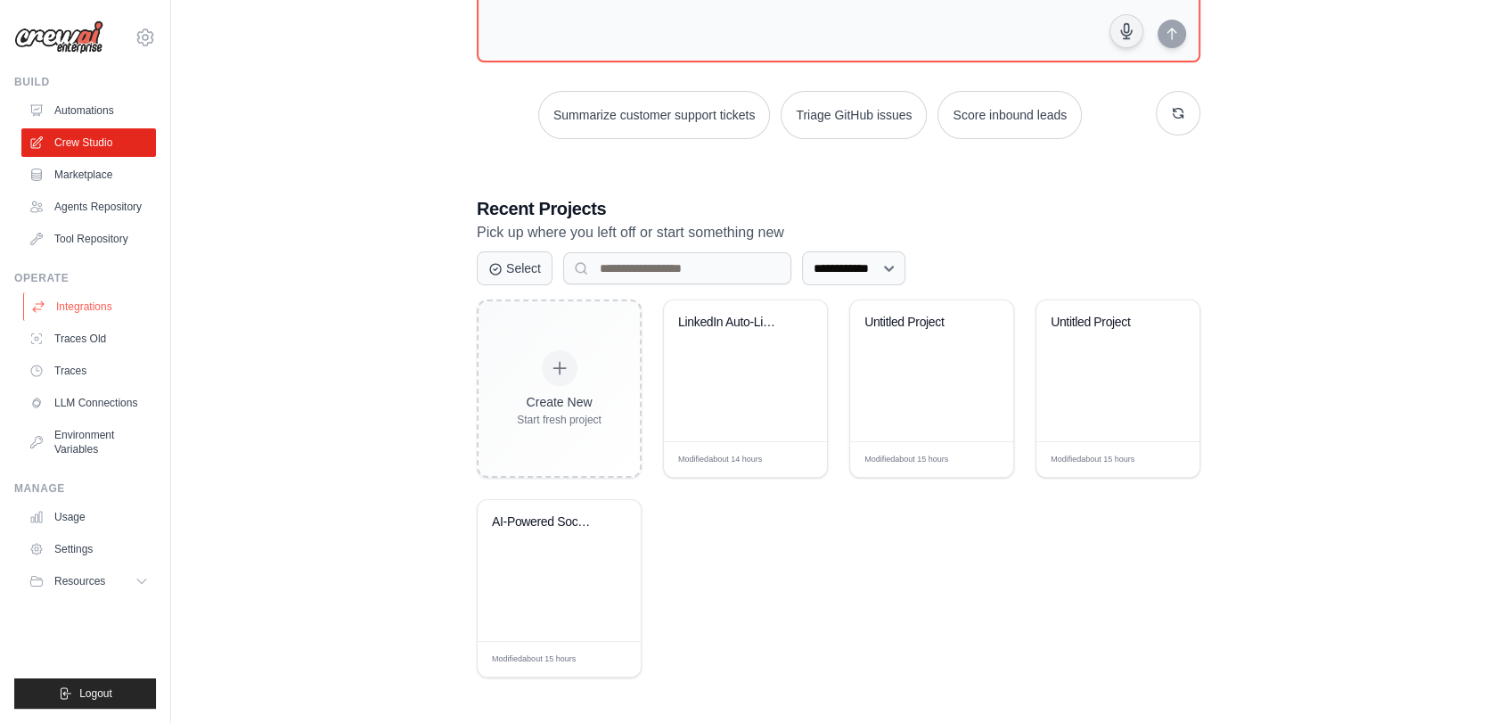
click at [83, 317] on link "Integrations" at bounding box center [90, 306] width 135 height 29
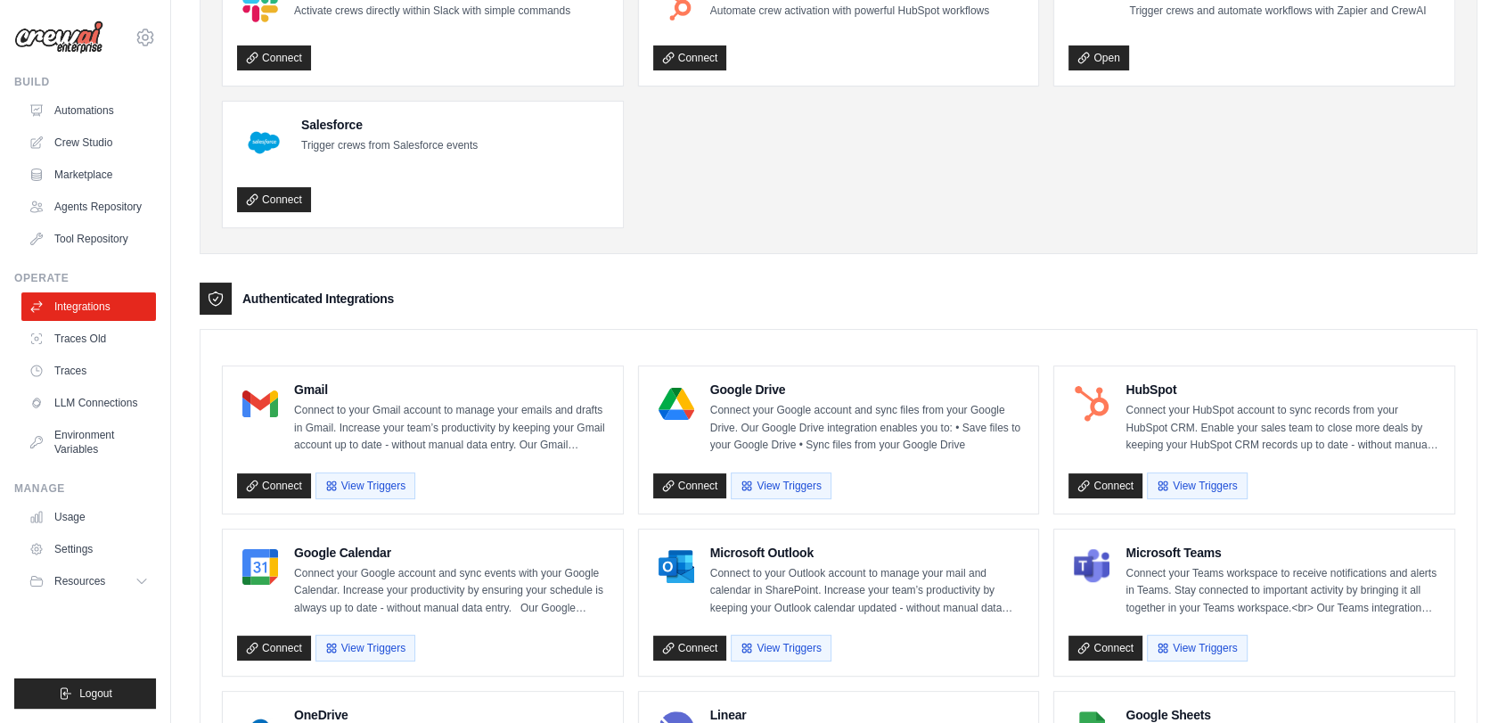
scroll to position [175, 0]
click at [258, 57] on link "Connect" at bounding box center [274, 57] width 74 height 25
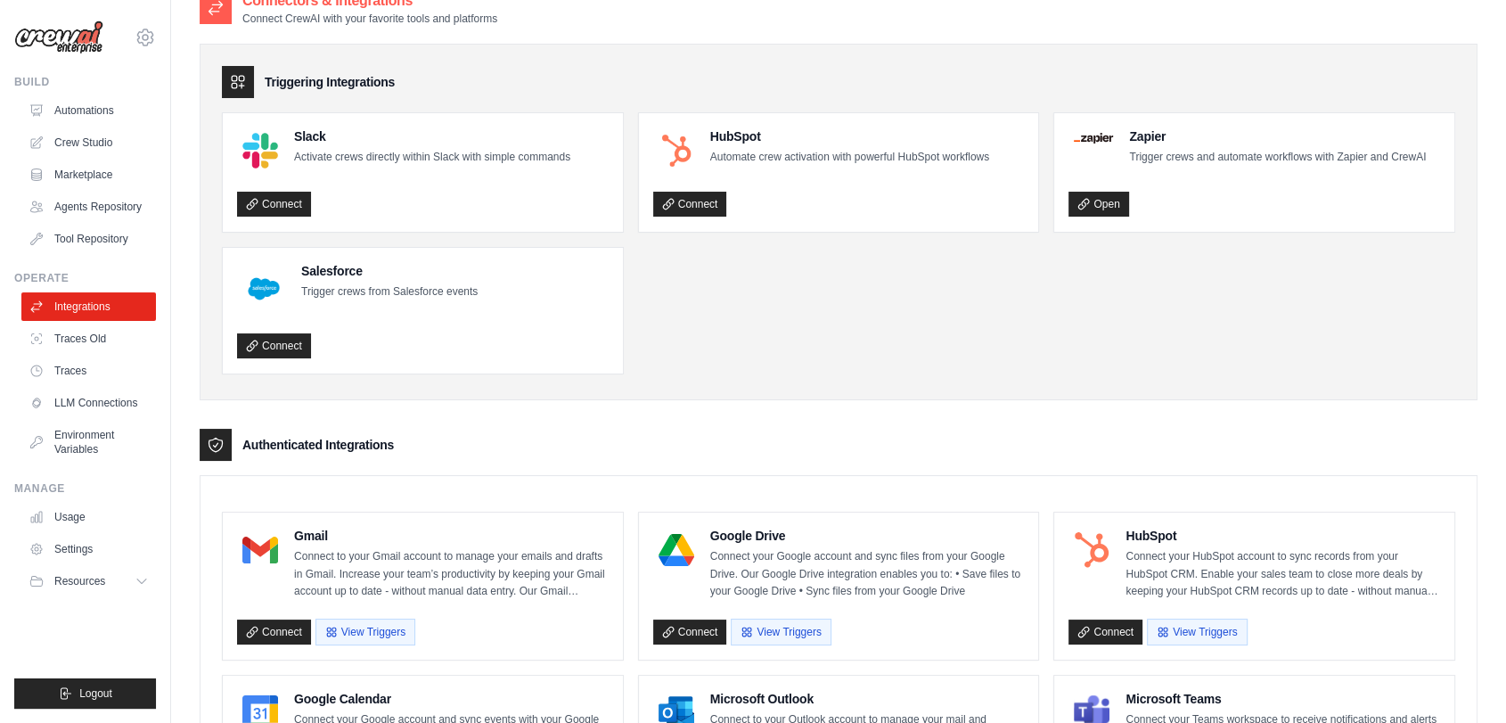
scroll to position [0, 0]
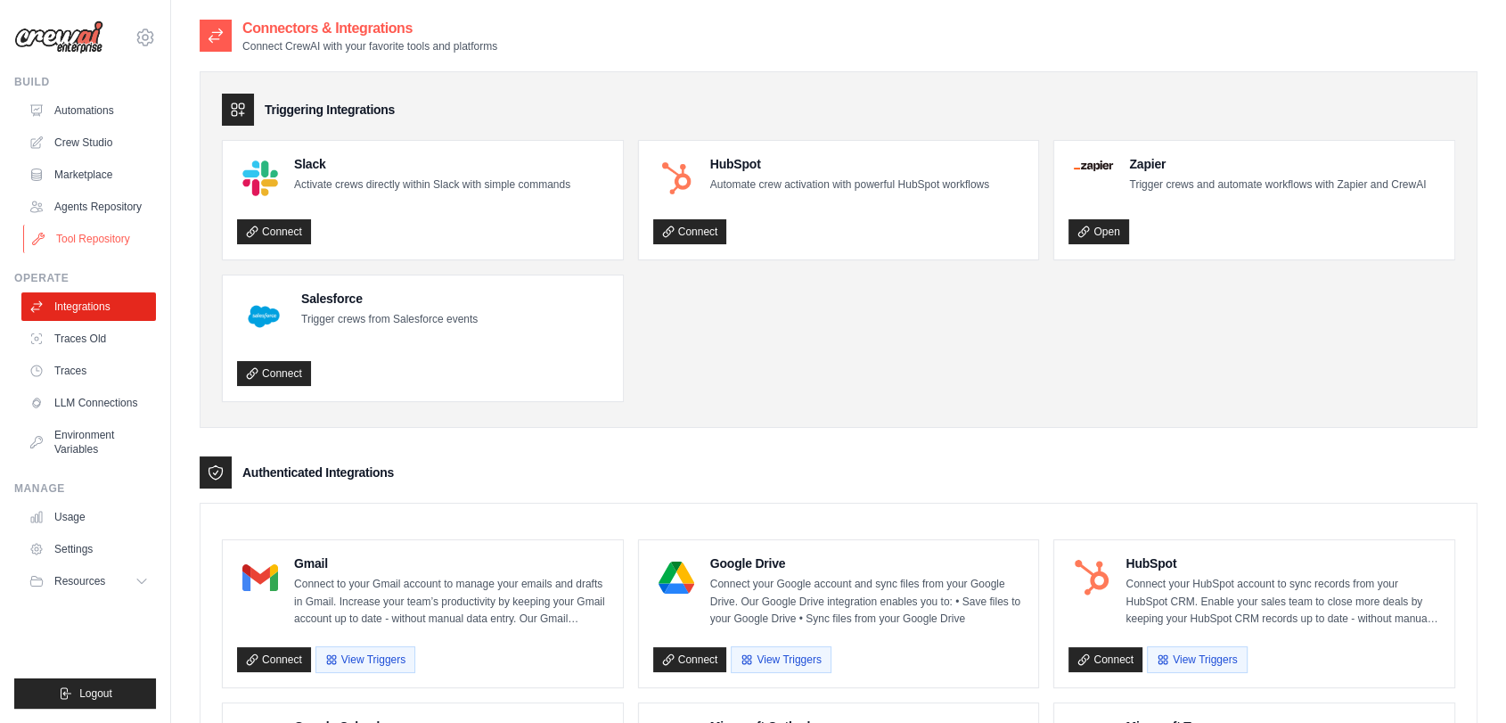
click at [95, 236] on link "Tool Repository" at bounding box center [90, 239] width 135 height 29
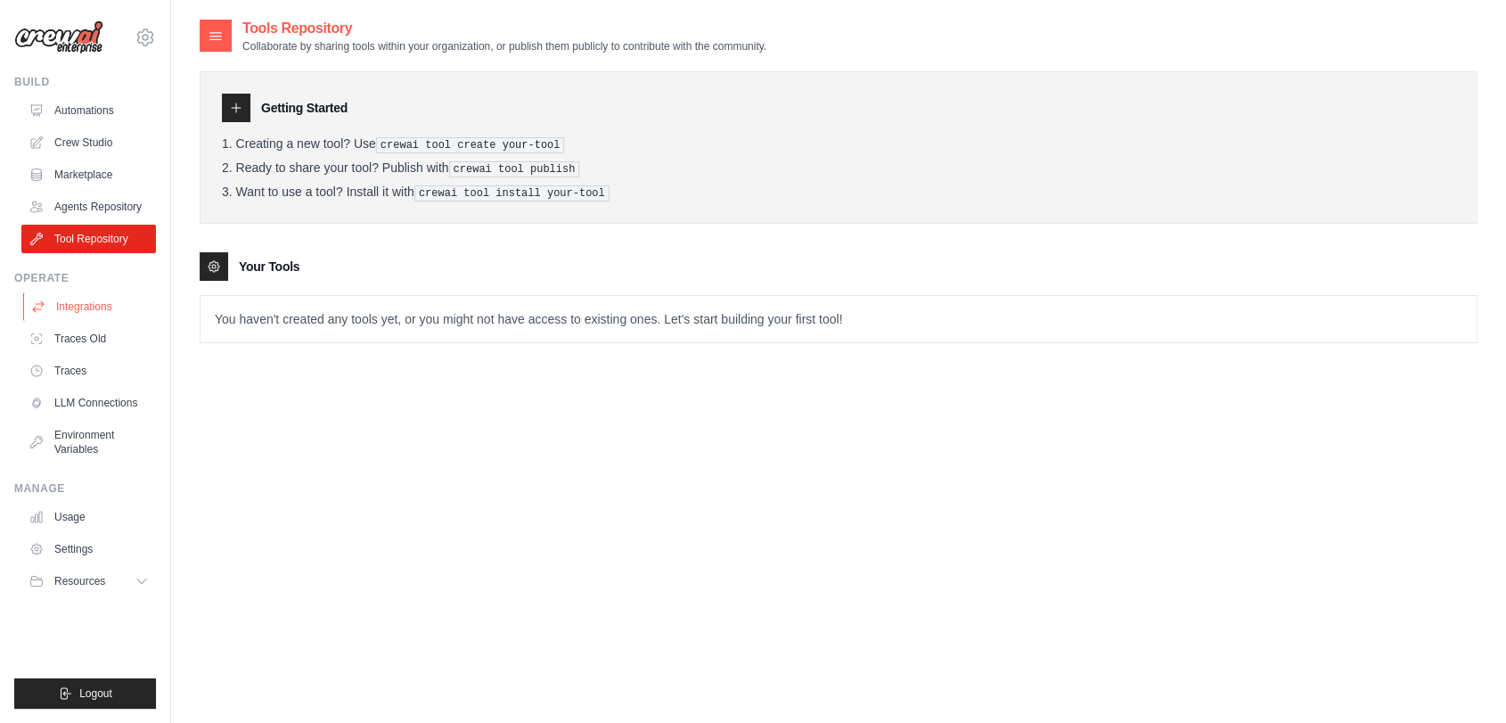
click at [86, 302] on link "Integrations" at bounding box center [90, 306] width 135 height 29
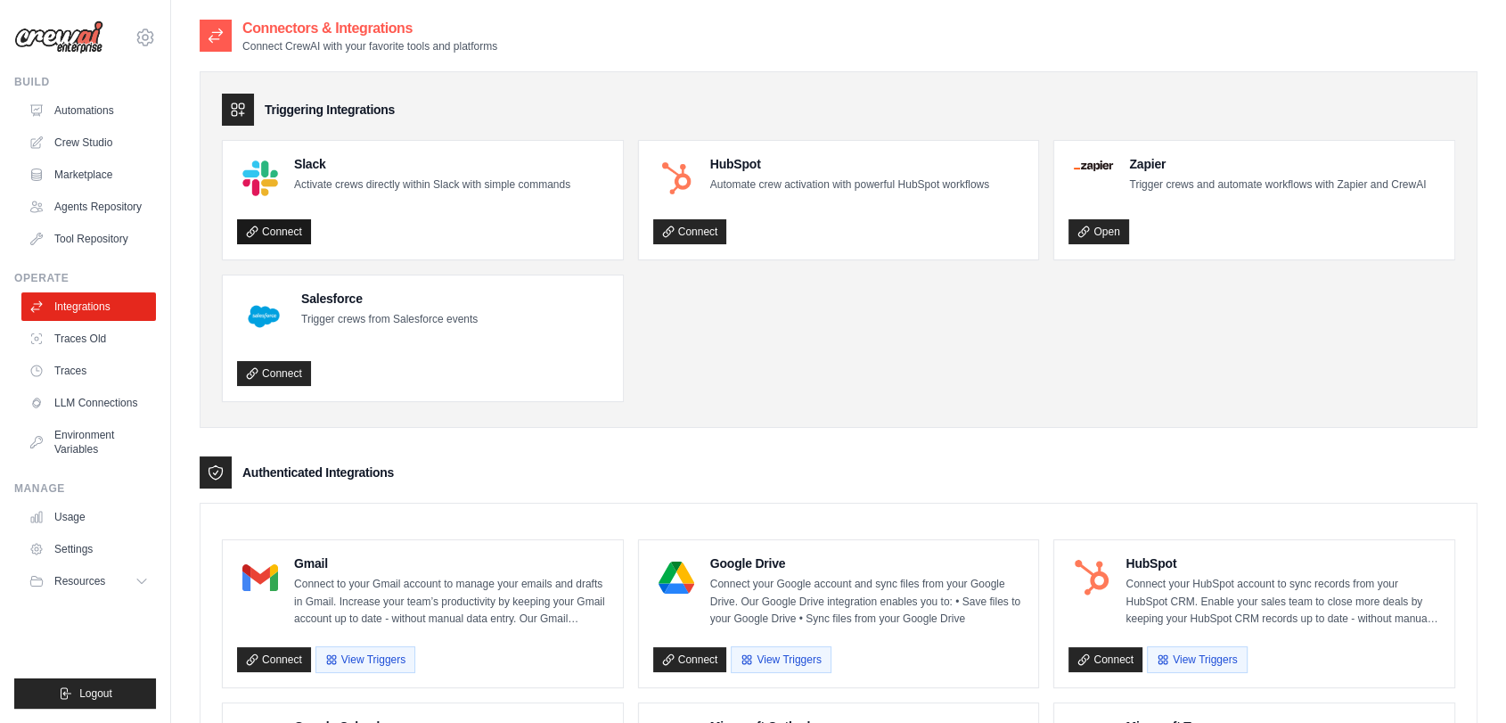
click at [271, 232] on link "Connect" at bounding box center [274, 231] width 74 height 25
click at [84, 134] on link "Crew Studio" at bounding box center [90, 142] width 135 height 29
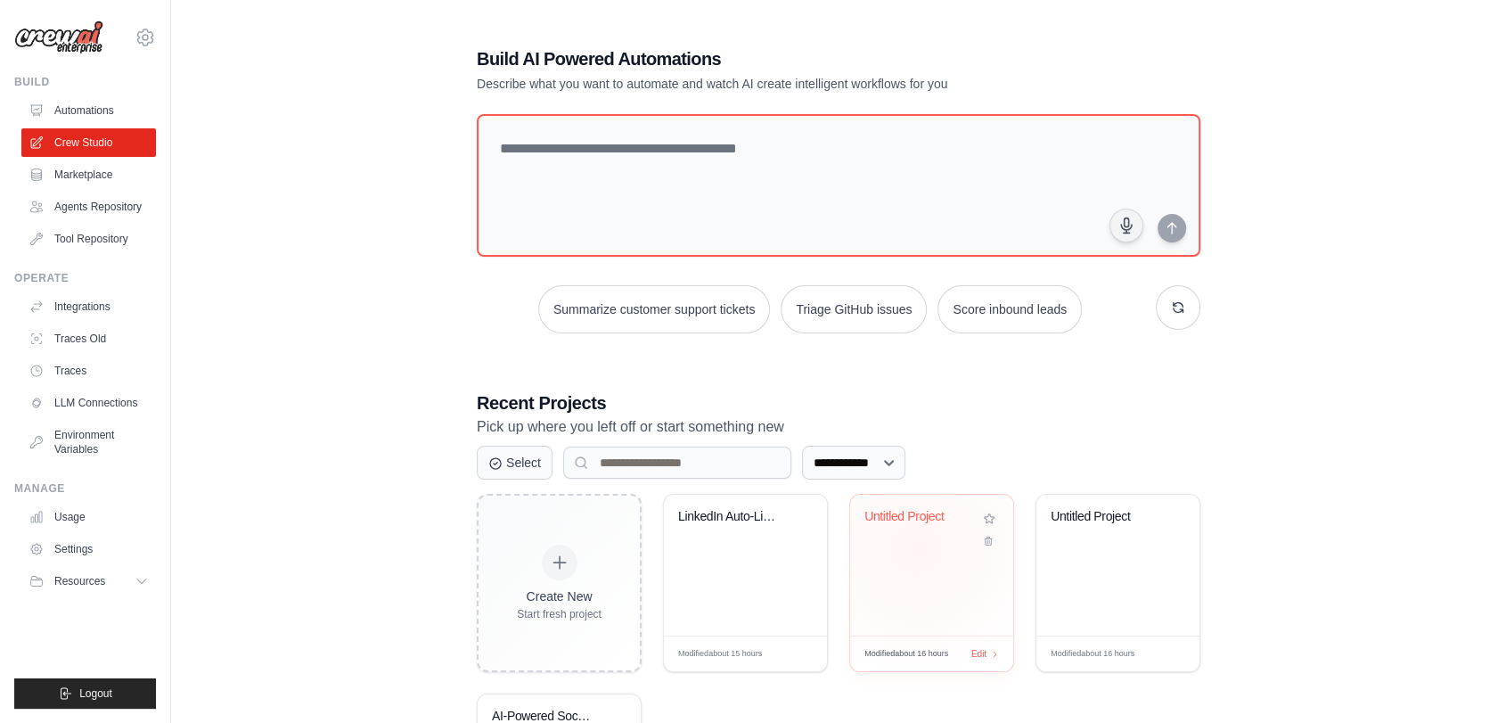
click at [917, 547] on div "Untitled Project" at bounding box center [931, 565] width 163 height 141
click at [734, 539] on div "LinkedIn Auto-Liker" at bounding box center [745, 529] width 135 height 41
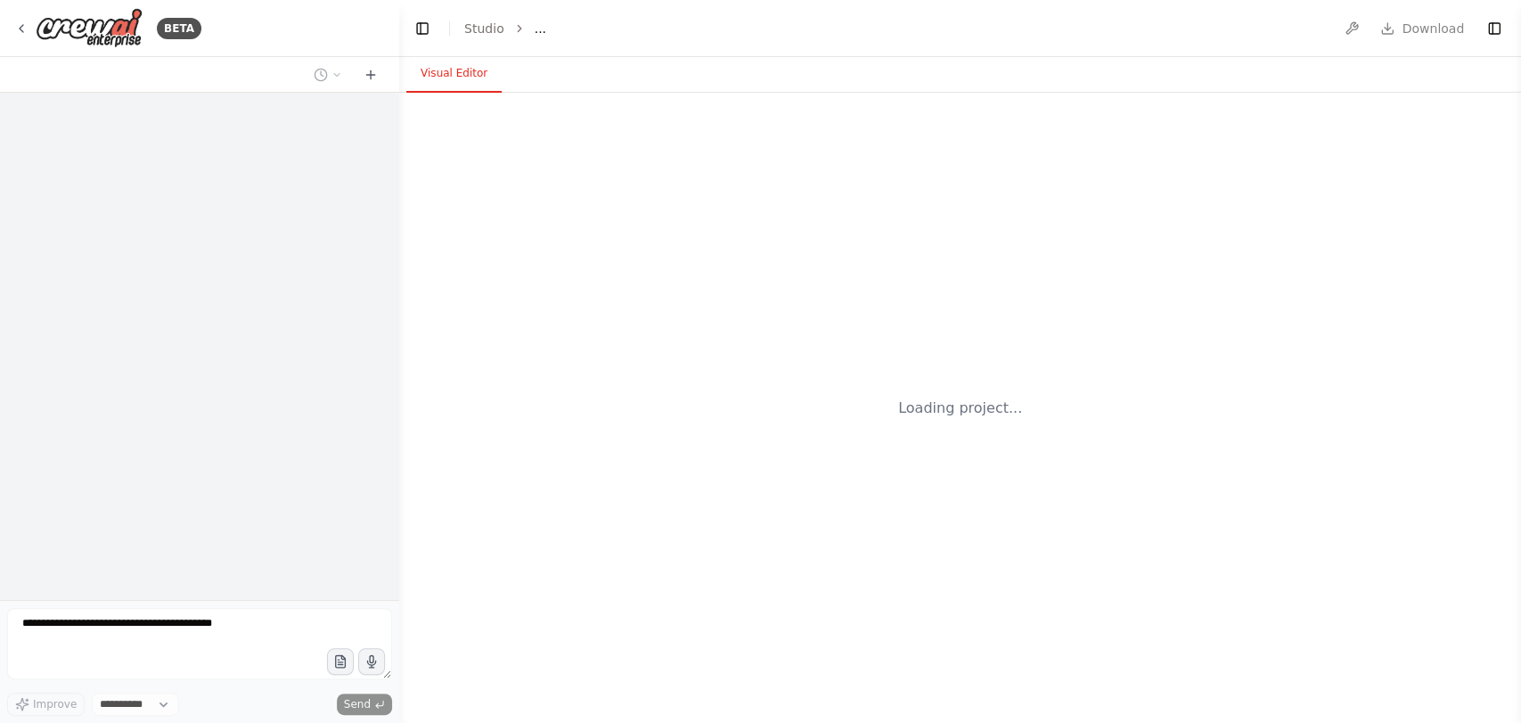
select select "****"
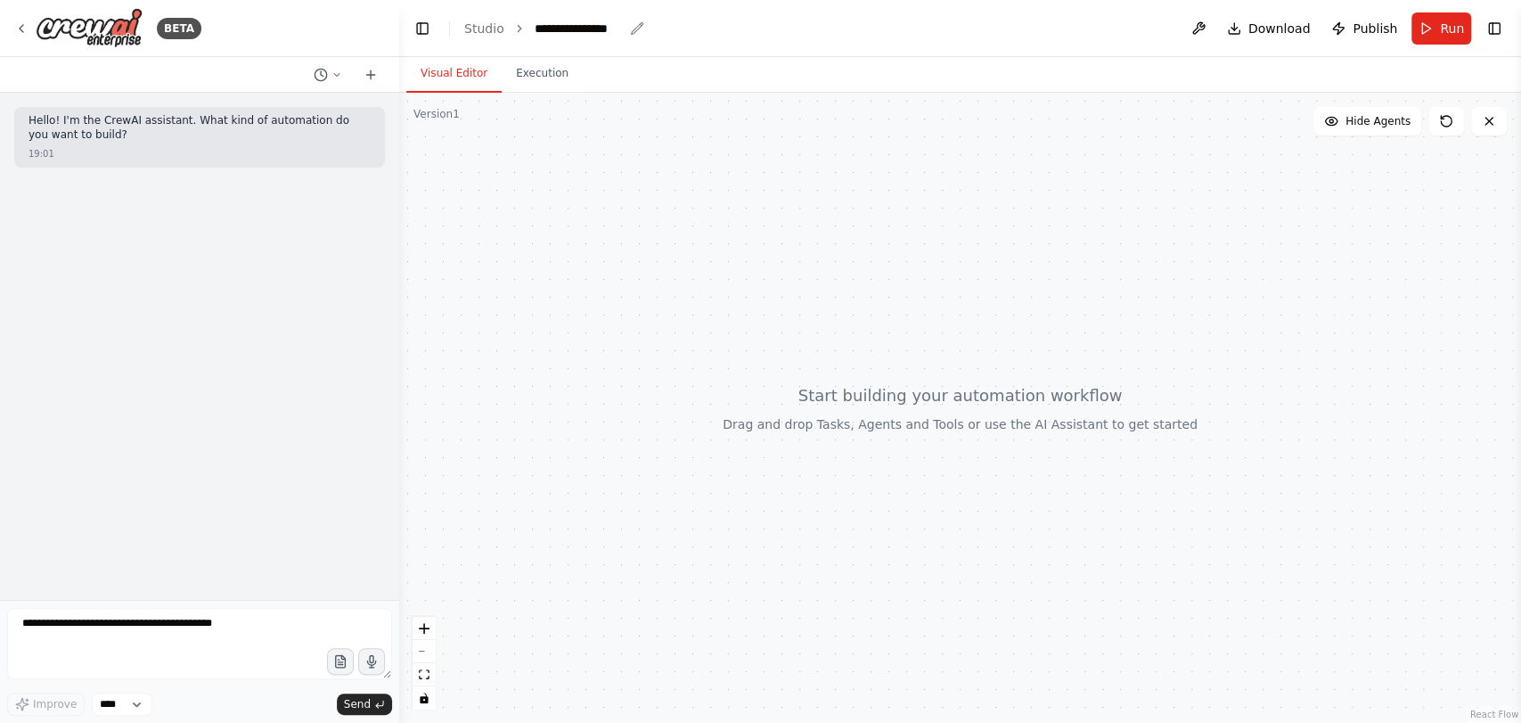
click at [624, 31] on div "**********" at bounding box center [590, 29] width 110 height 18
click at [631, 31] on icon "breadcrumb" at bounding box center [637, 28] width 14 height 14
click at [620, 26] on div "**********" at bounding box center [590, 29] width 110 height 18
click at [617, 26] on div "**********" at bounding box center [590, 29] width 110 height 18
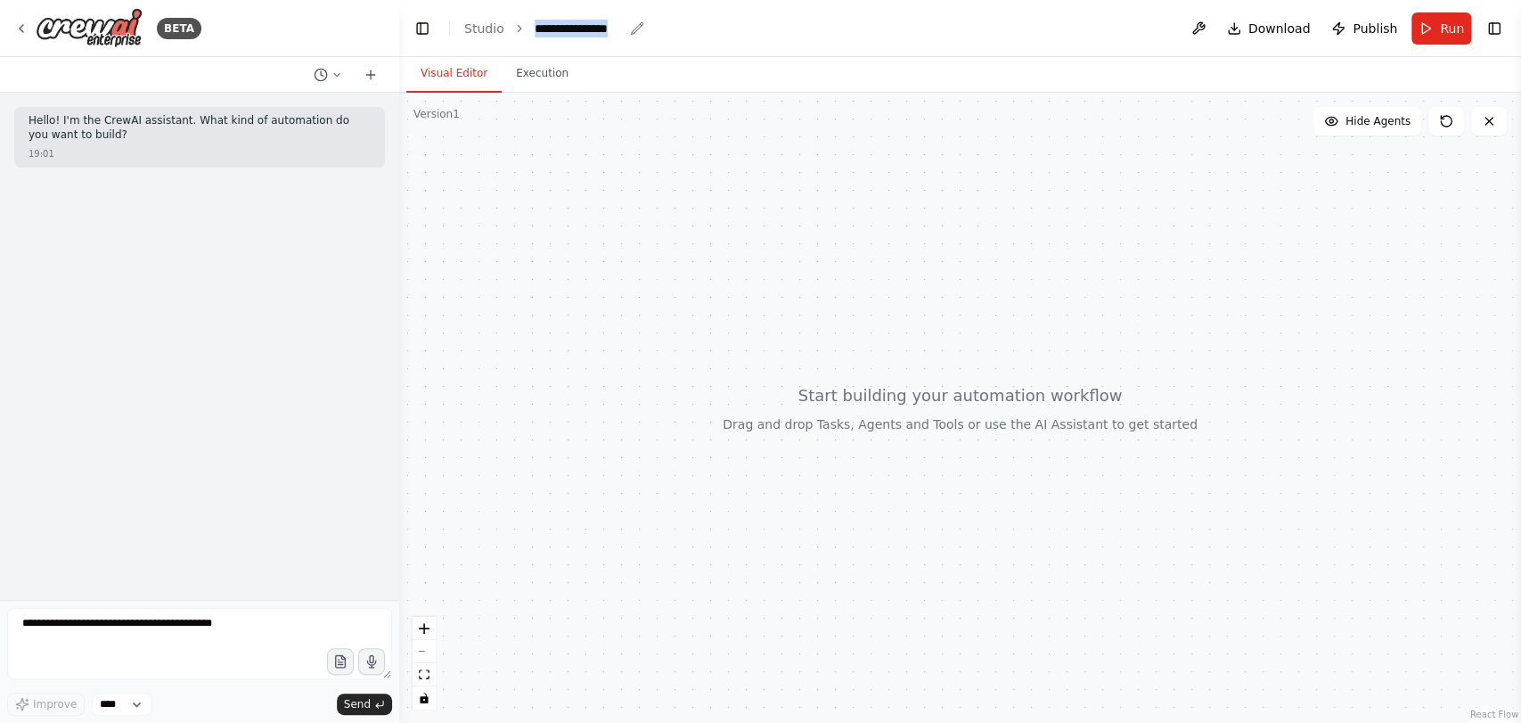
click at [617, 26] on div "**********" at bounding box center [579, 29] width 89 height 18
drag, startPoint x: 617, startPoint y: 26, endPoint x: 533, endPoint y: 45, distance: 86.7
click at [533, 45] on header "**********" at bounding box center [960, 28] width 1122 height 57
click at [585, 287] on div at bounding box center [960, 408] width 1122 height 630
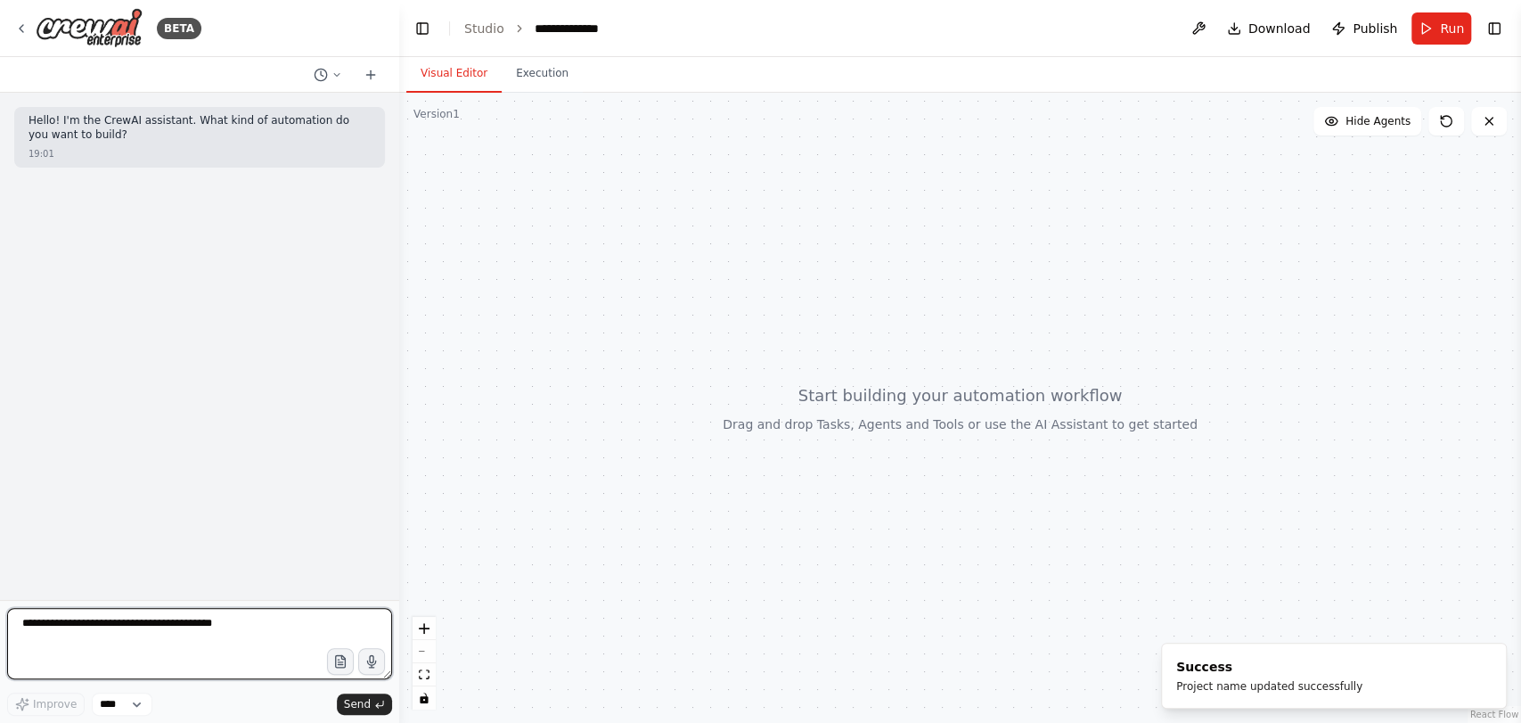
click at [80, 617] on textarea at bounding box center [199, 643] width 385 height 71
paste textarea "**********"
type textarea "**********"
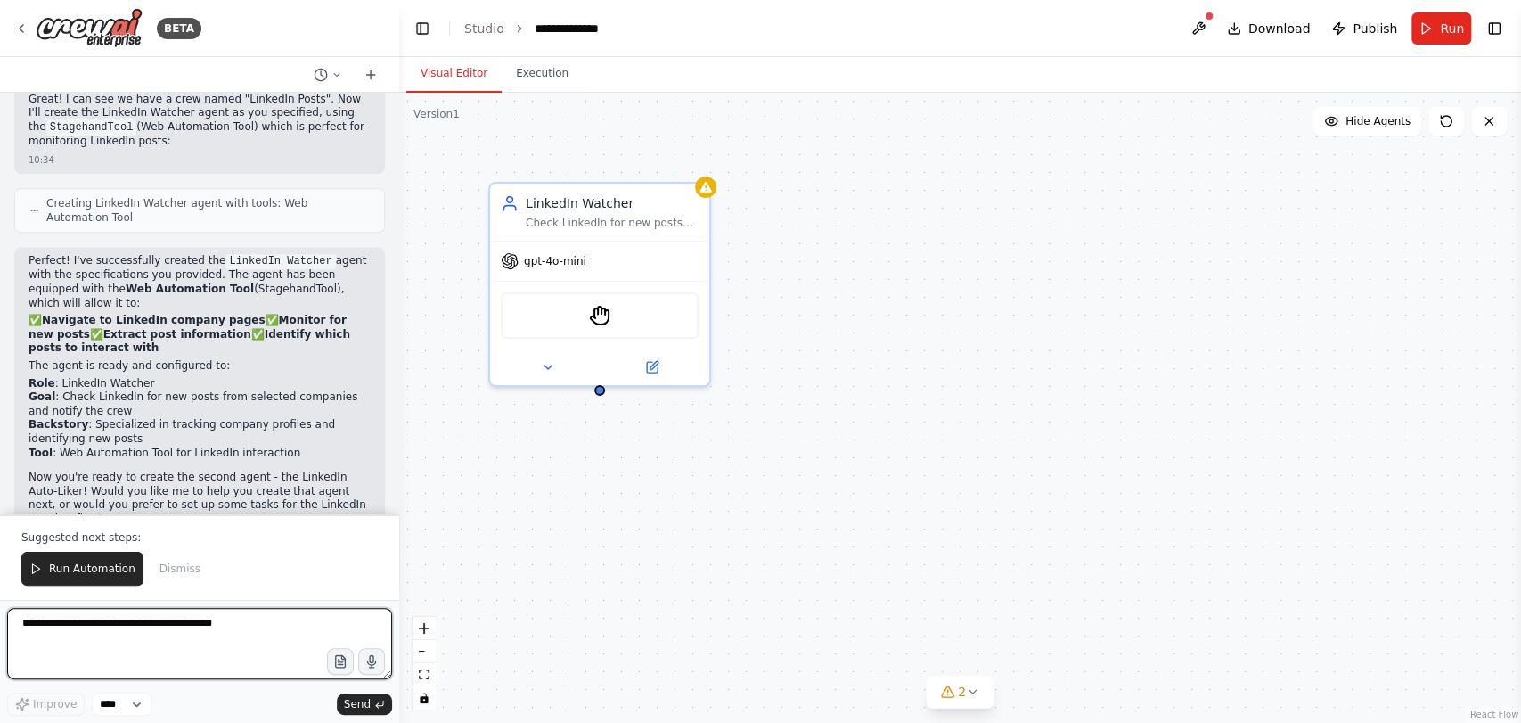
scroll to position [1276, 0]
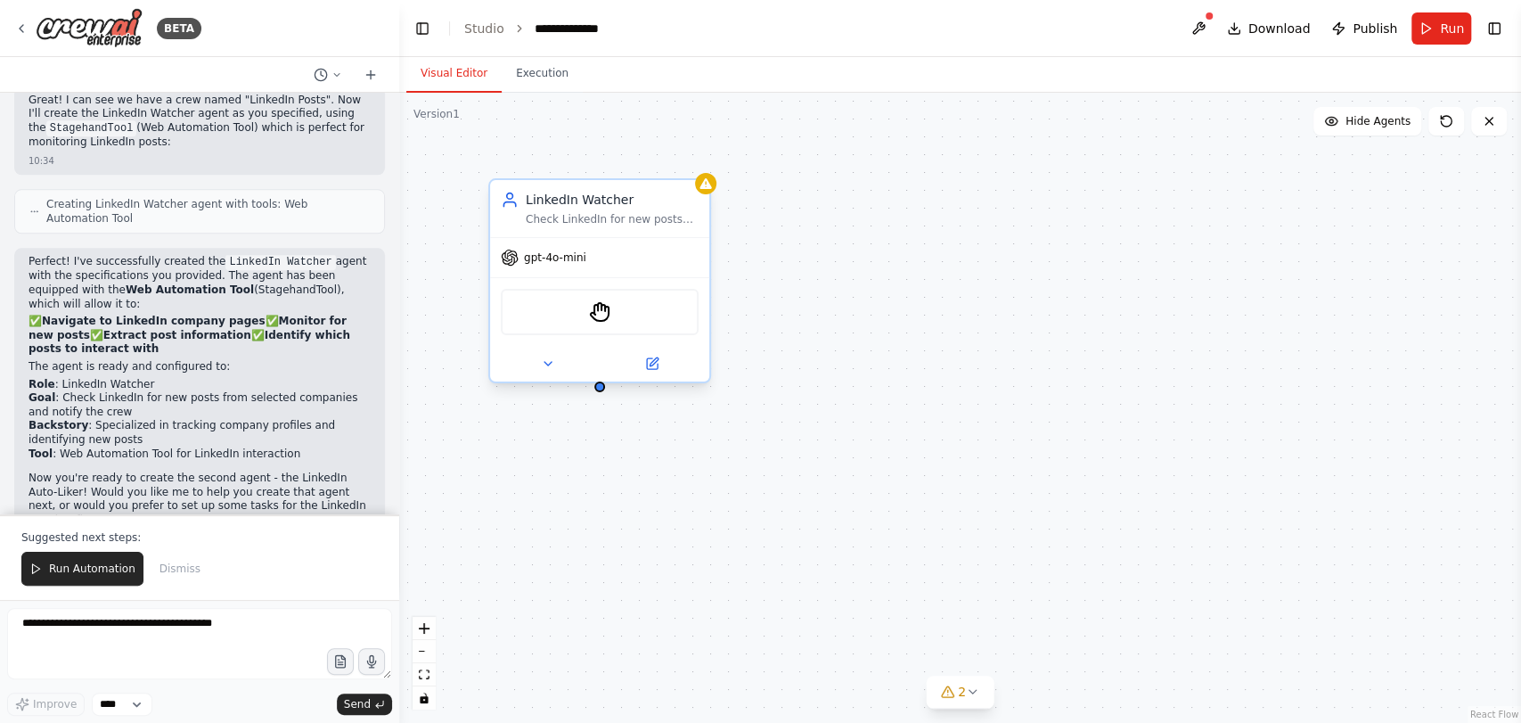
click at [699, 195] on div "LinkedIn Watcher" at bounding box center [612, 200] width 173 height 18
click at [827, 345] on div "LinkedIn Watcher Check LinkedIn for new posts from selected companies and notif…" at bounding box center [960, 408] width 1122 height 630
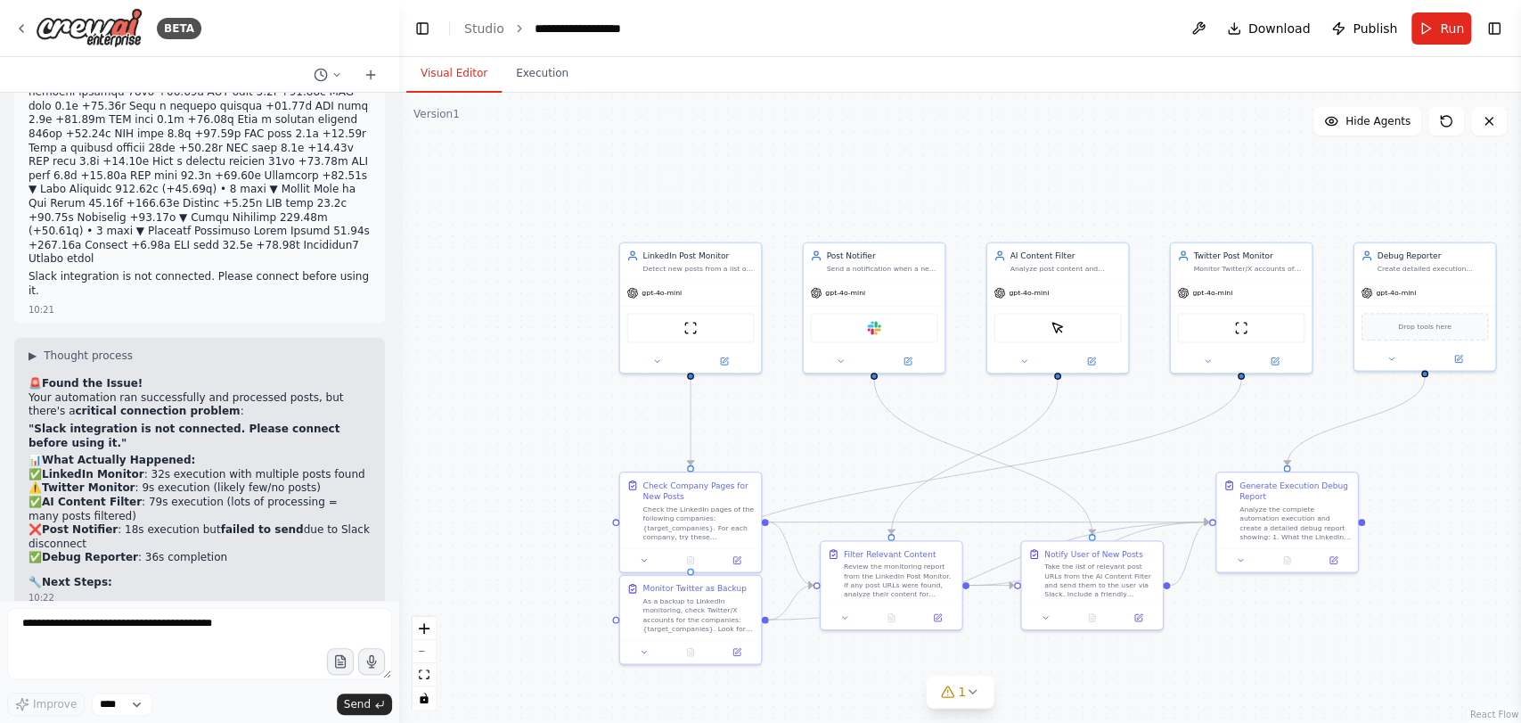
scroll to position [11726, 0]
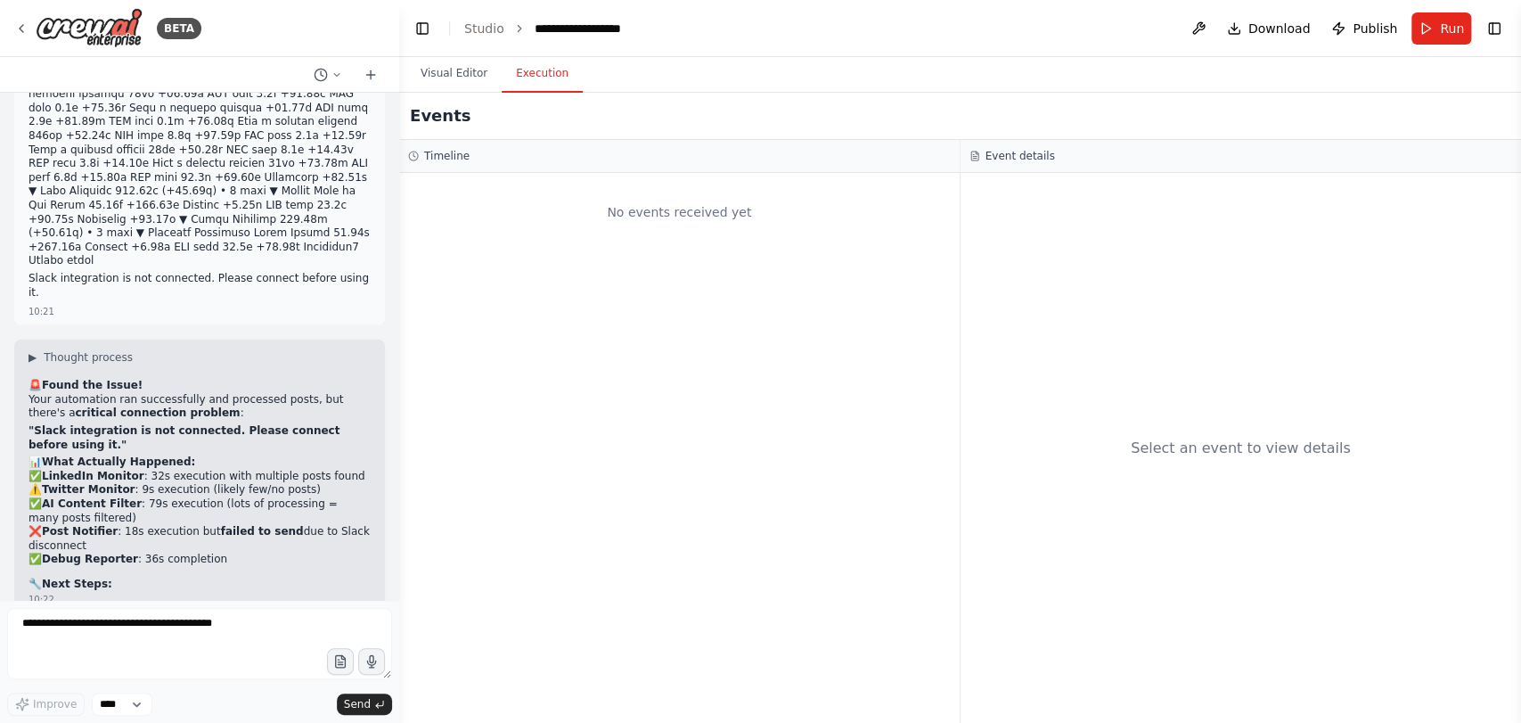
click at [533, 71] on button "Execution" at bounding box center [542, 73] width 81 height 37
click at [1443, 23] on span "Run" at bounding box center [1452, 29] width 24 height 18
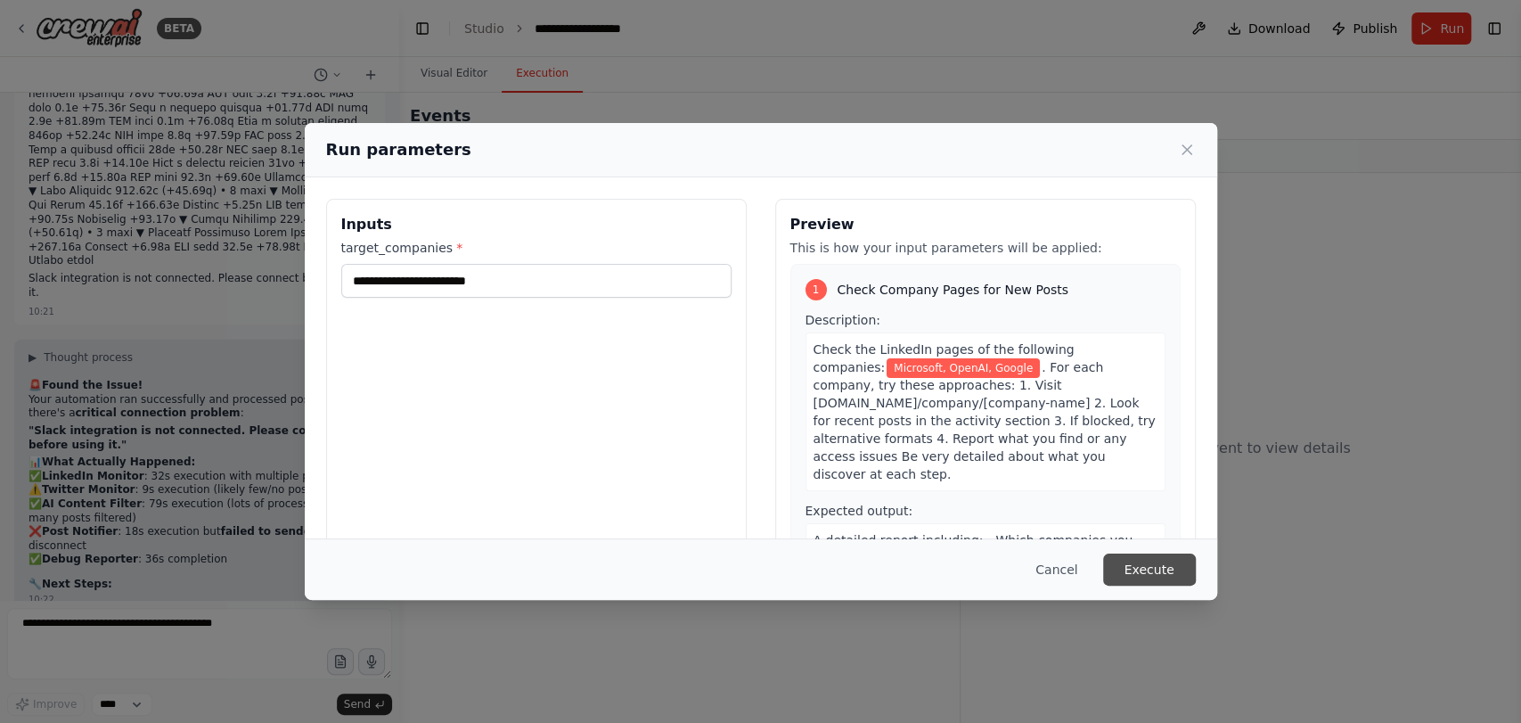
click at [1154, 559] on button "Execute" at bounding box center [1149, 569] width 93 height 32
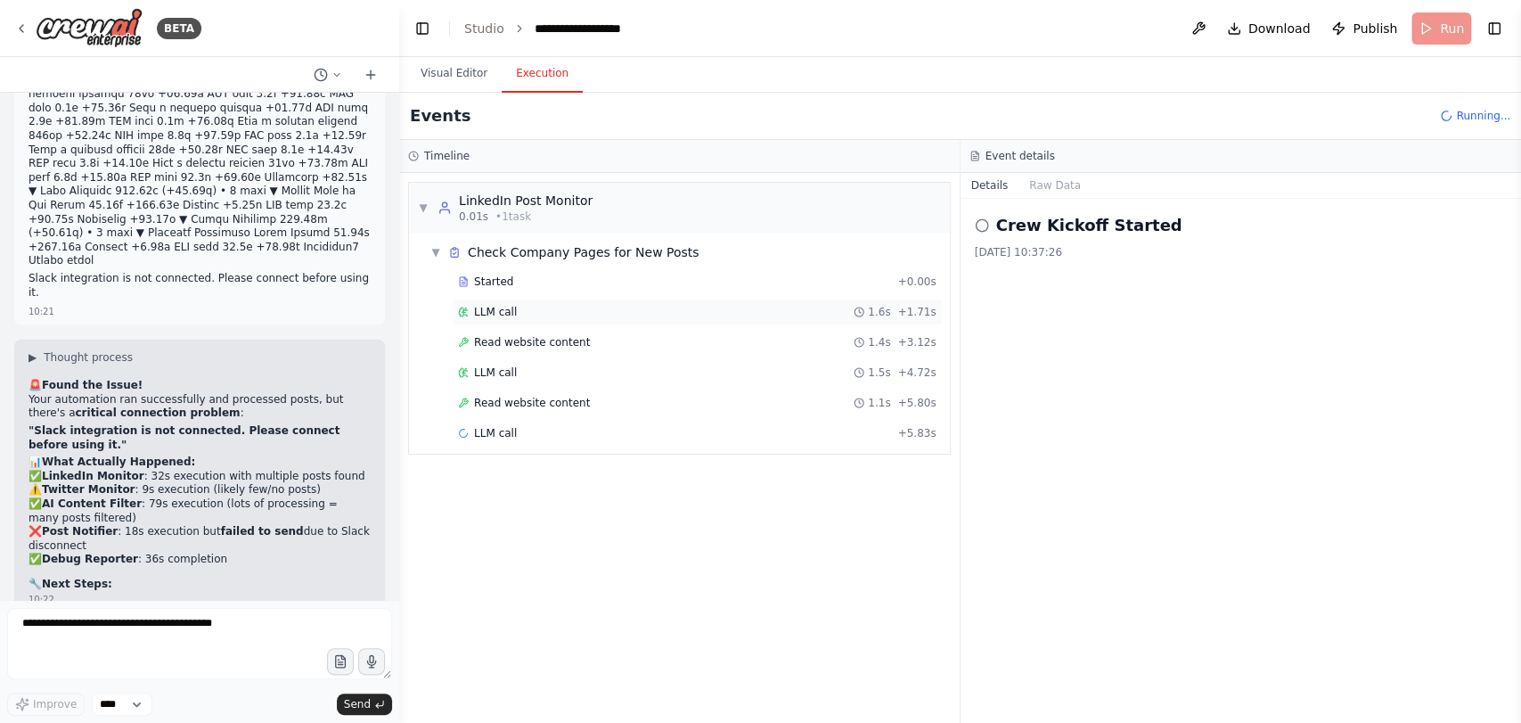
click at [520, 315] on div "LLM call 1.6s + 1.71s" at bounding box center [697, 312] width 478 height 14
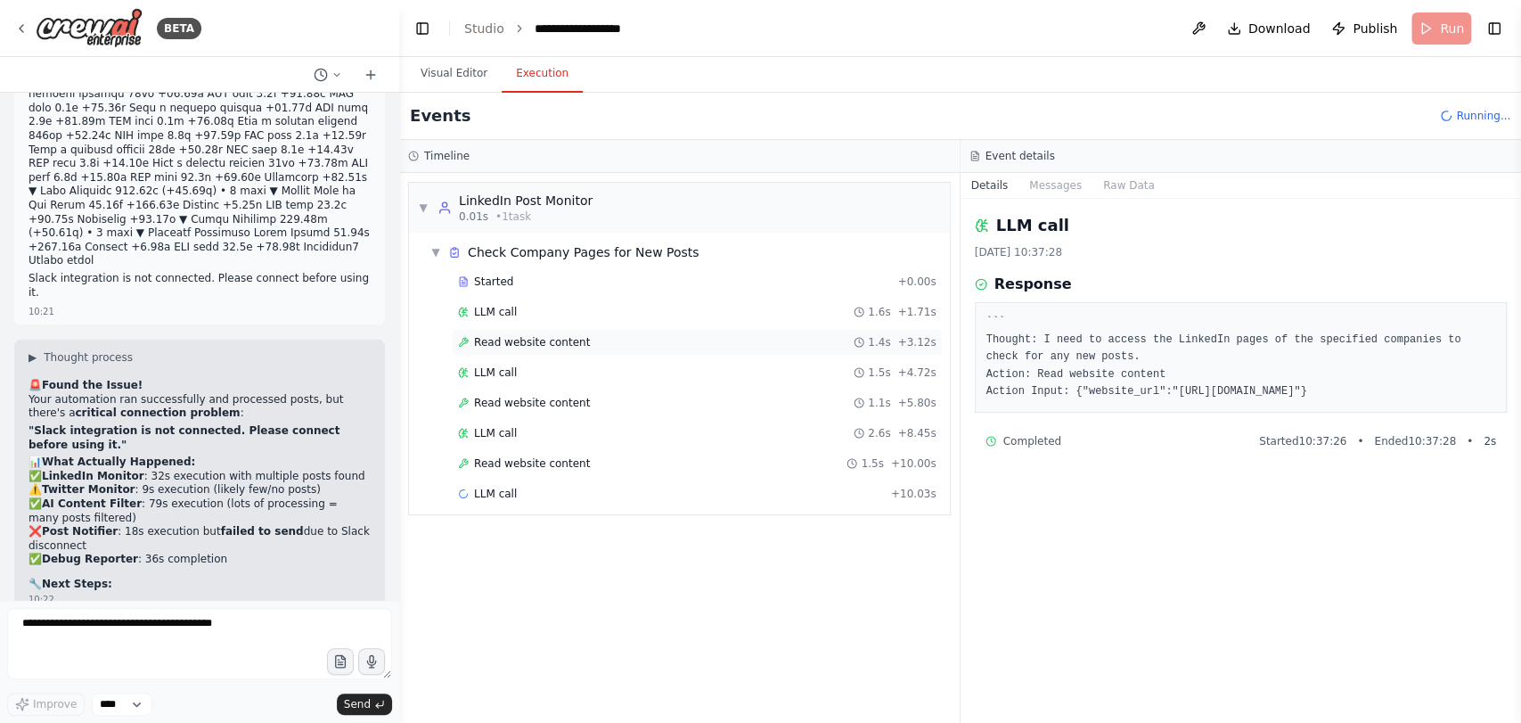
click at [577, 348] on div "Read website content 1.4s + 3.12s" at bounding box center [697, 342] width 478 height 14
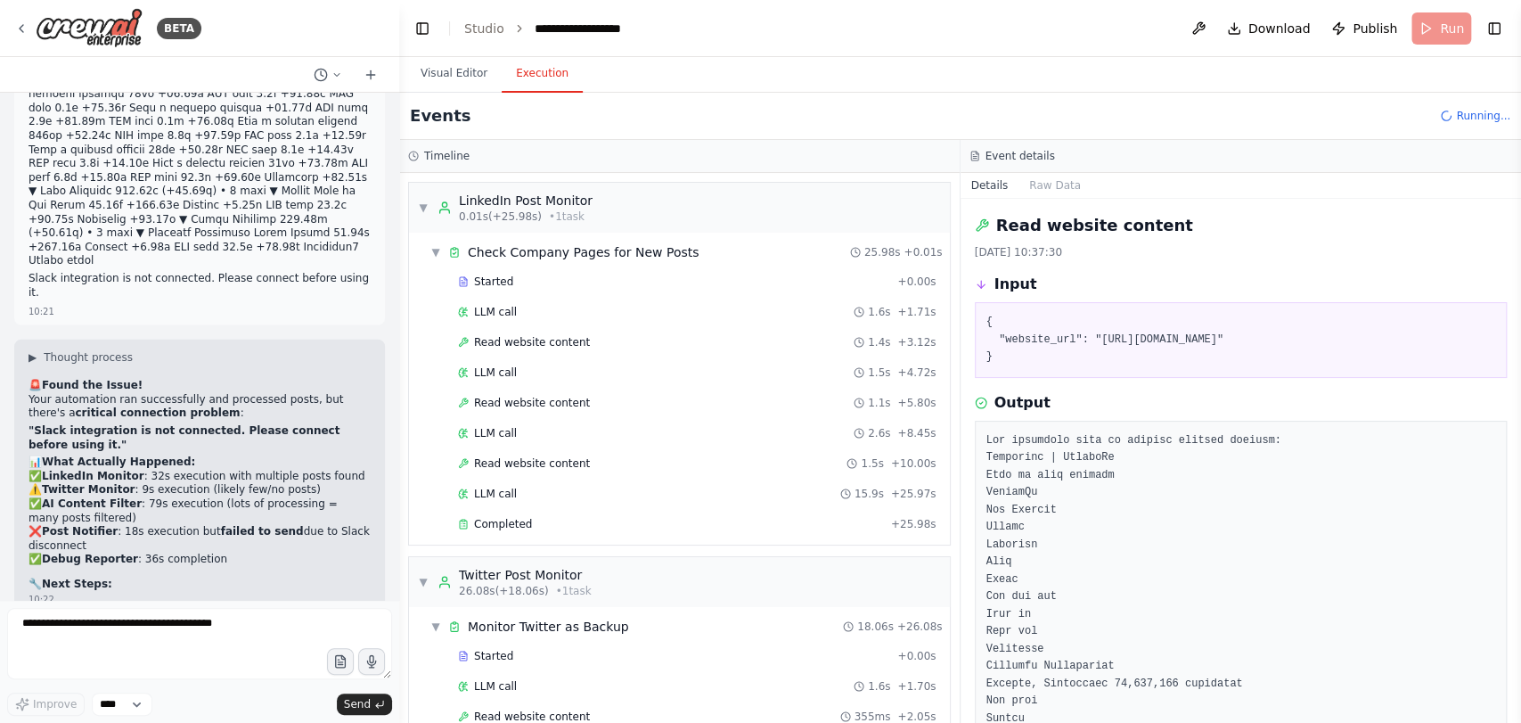
scroll to position [6, 0]
drag, startPoint x: 1146, startPoint y: 348, endPoint x: 1146, endPoint y: 337, distance: 10.7
click at [1146, 337] on pre "{ "website_url": "[URL][DOMAIN_NAME]" }" at bounding box center [1241, 333] width 510 height 53
drag, startPoint x: 1090, startPoint y: 330, endPoint x: 1368, endPoint y: 339, distance: 278.2
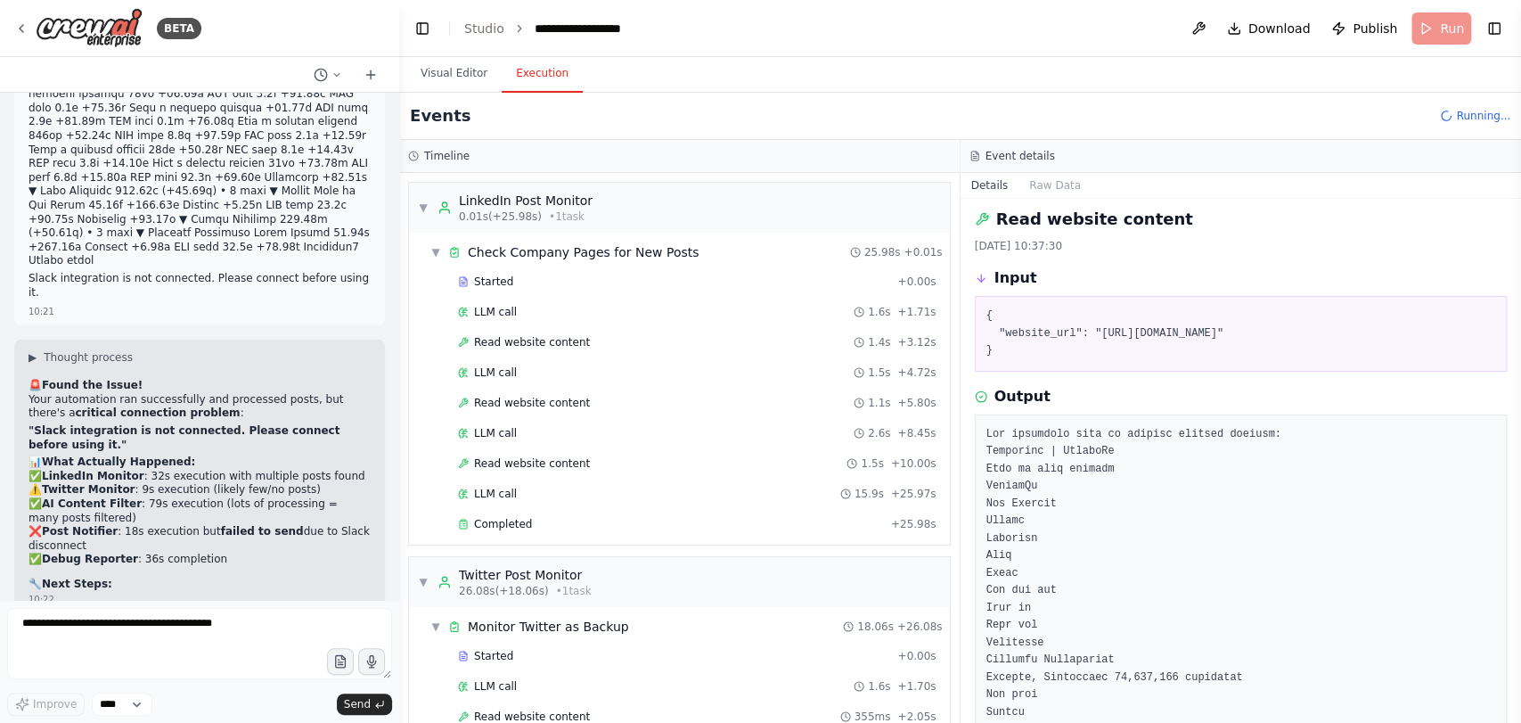
click at [1368, 339] on pre "{ "website_url": "[URL][DOMAIN_NAME]" }" at bounding box center [1241, 333] width 510 height 53
copy pre "[URL][DOMAIN_NAME]""
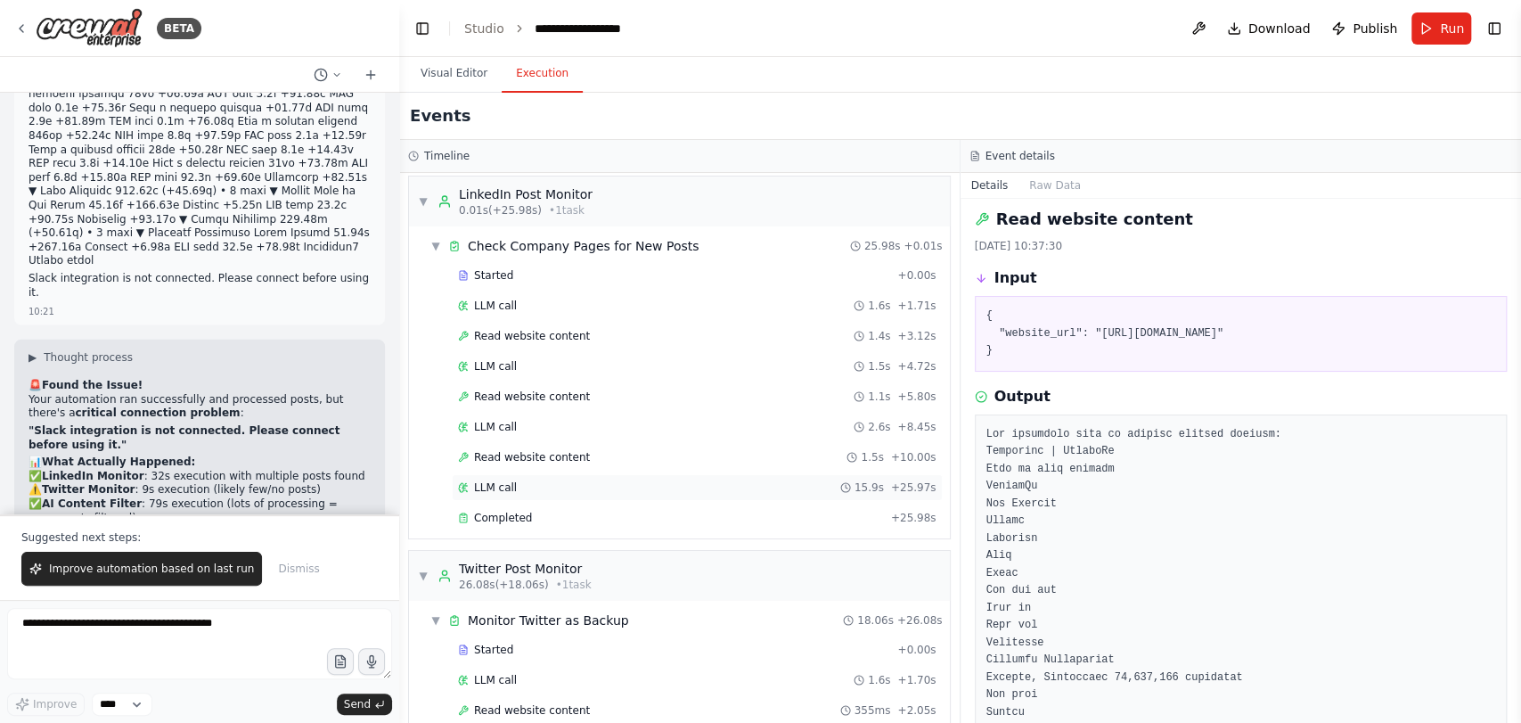
scroll to position [7, 0]
click at [525, 339] on span "Read website content" at bounding box center [532, 335] width 116 height 14
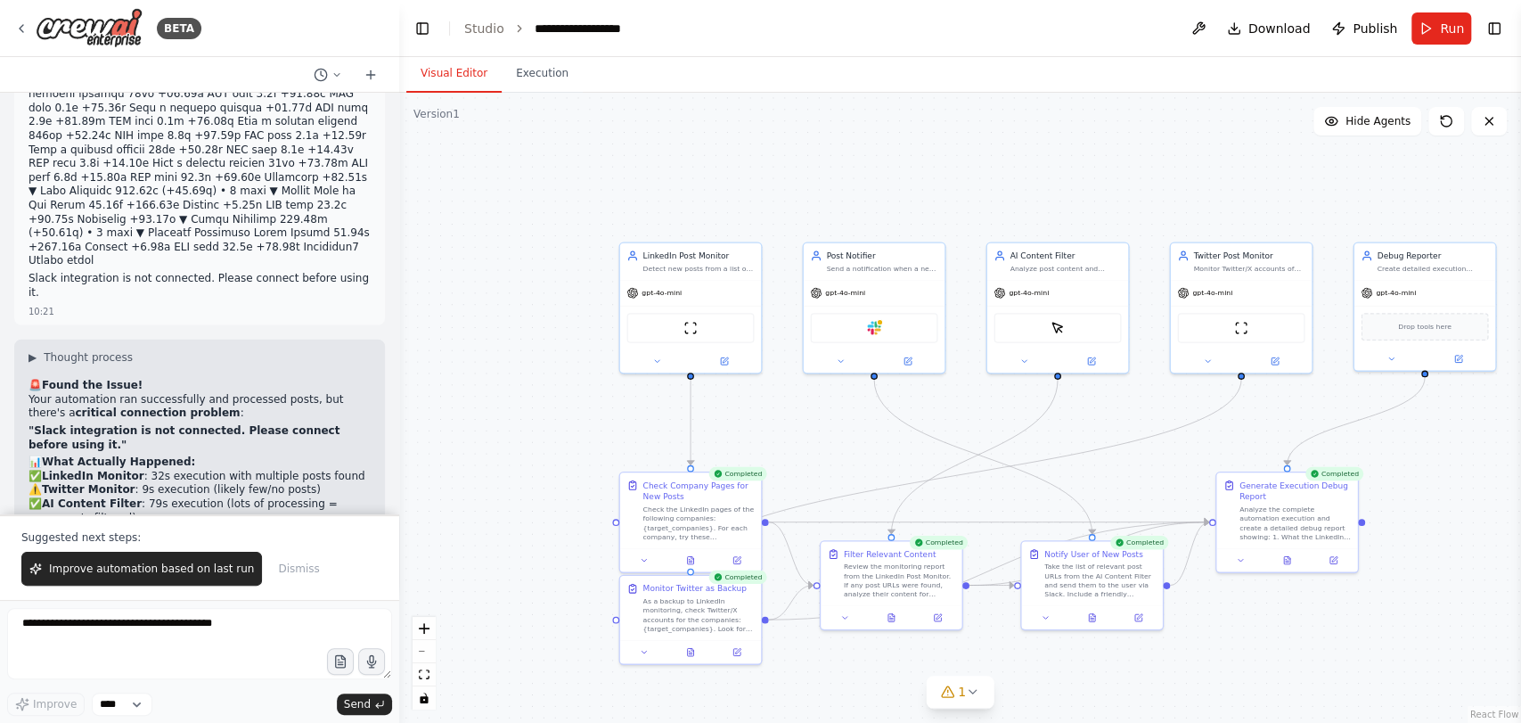
click at [461, 85] on button "Visual Editor" at bounding box center [453, 73] width 95 height 37
click at [1066, 275] on div "AI Content Filter Analyze post content and decide if it's relevant enough to no…" at bounding box center [1057, 259] width 141 height 37
click at [1064, 303] on div "ScrapeElementFromWebsiteTool" at bounding box center [1057, 325] width 141 height 45
click at [1026, 360] on icon at bounding box center [1023, 359] width 9 height 9
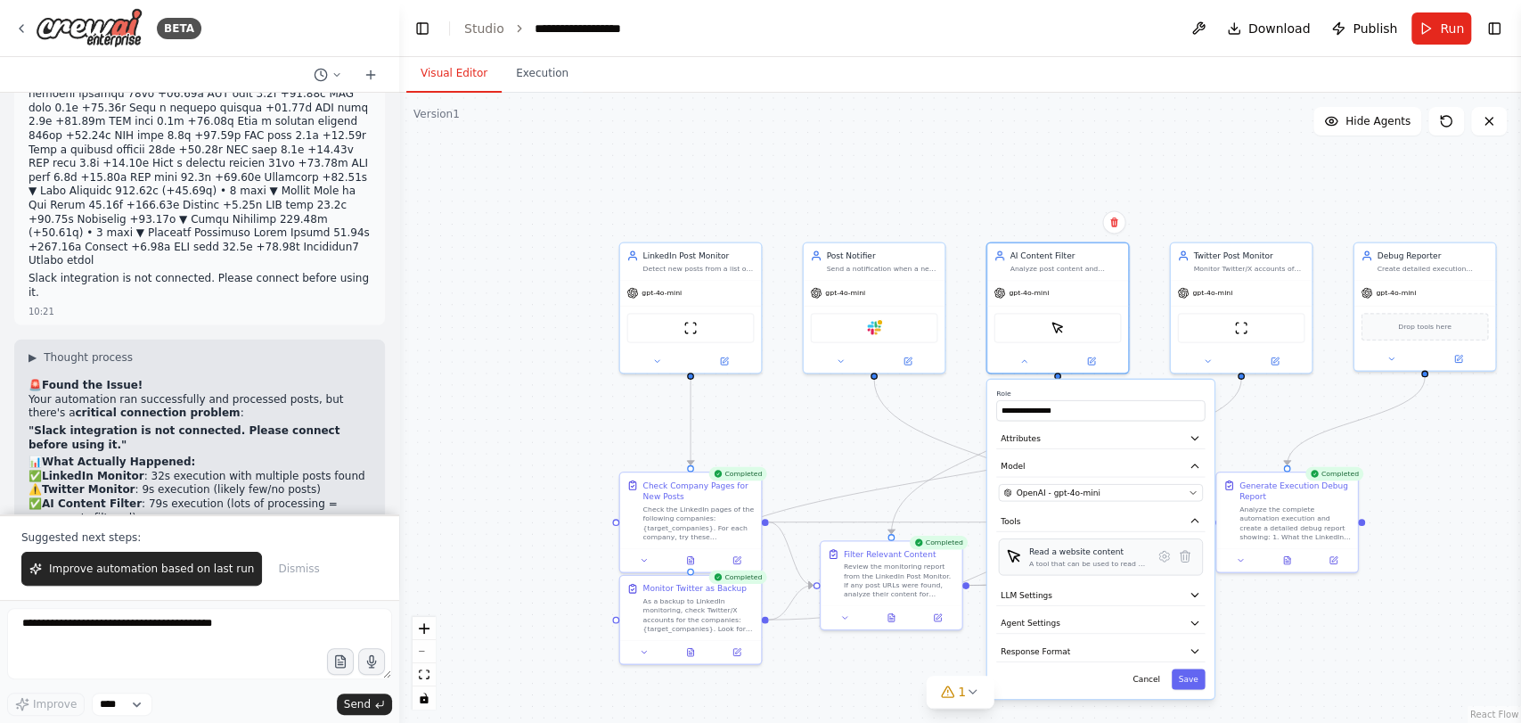
click at [1083, 559] on div "A tool that can be used to read a website content." at bounding box center [1088, 563] width 119 height 9
click at [1116, 559] on div "A tool that can be used to read a website content." at bounding box center [1088, 563] width 119 height 9
click at [777, 159] on div ".deletable-edge-delete-btn { width: 20px; height: 20px; border: 0px solid #ffff…" at bounding box center [960, 408] width 1122 height 630
